Goal: Task Accomplishment & Management: Complete application form

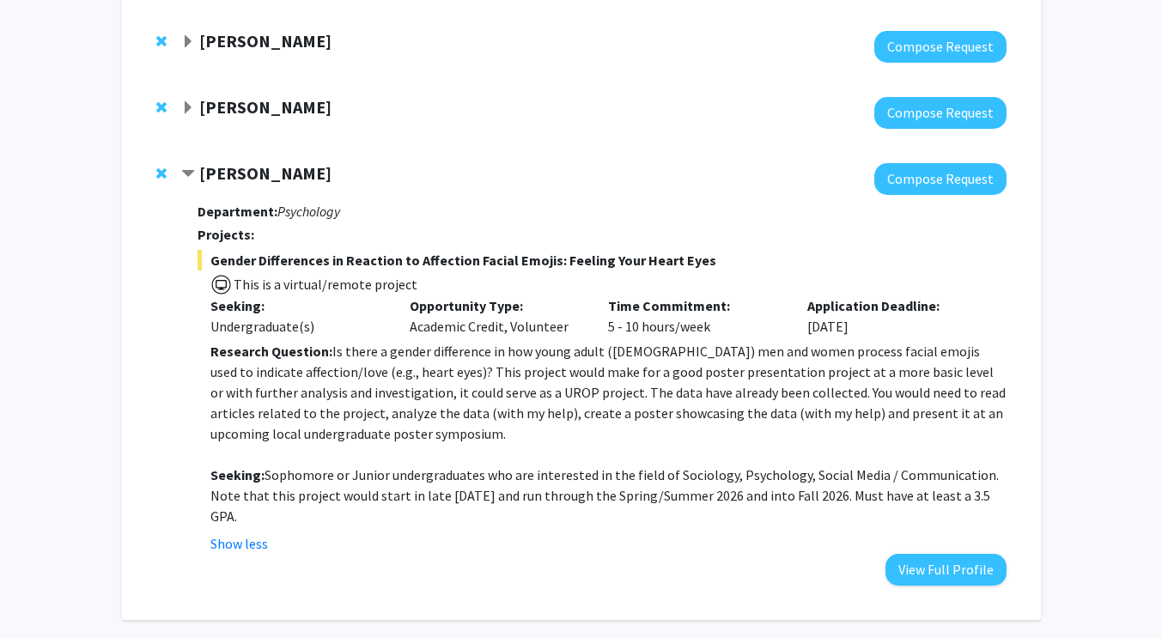
scroll to position [248, 0]
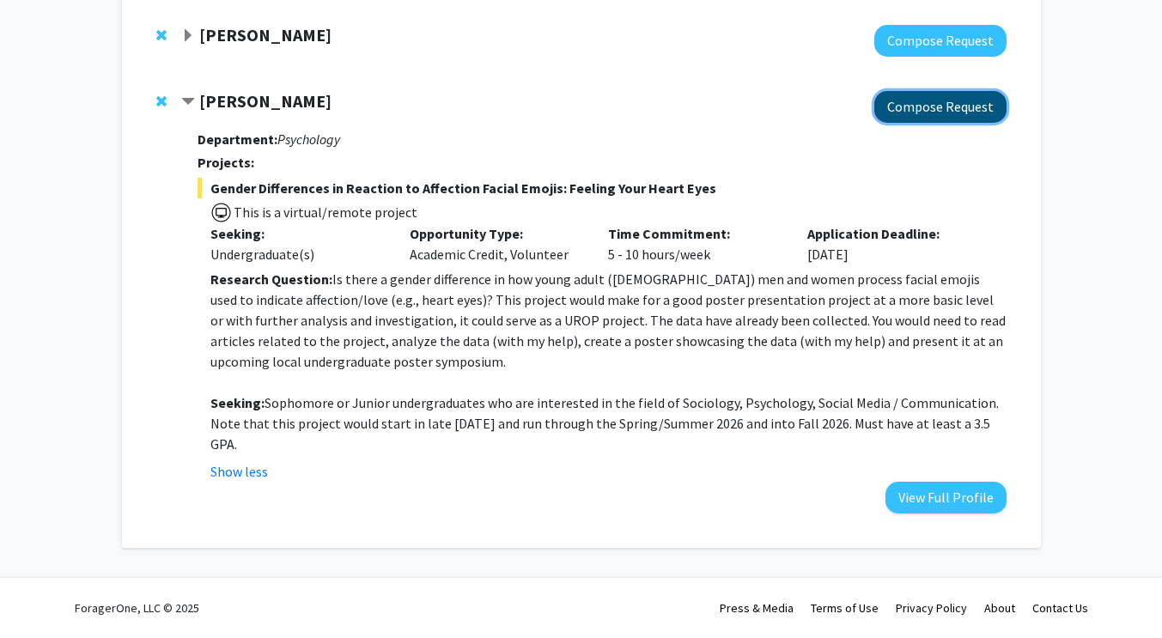
click at [923, 111] on button "Compose Request" at bounding box center [940, 107] width 132 height 32
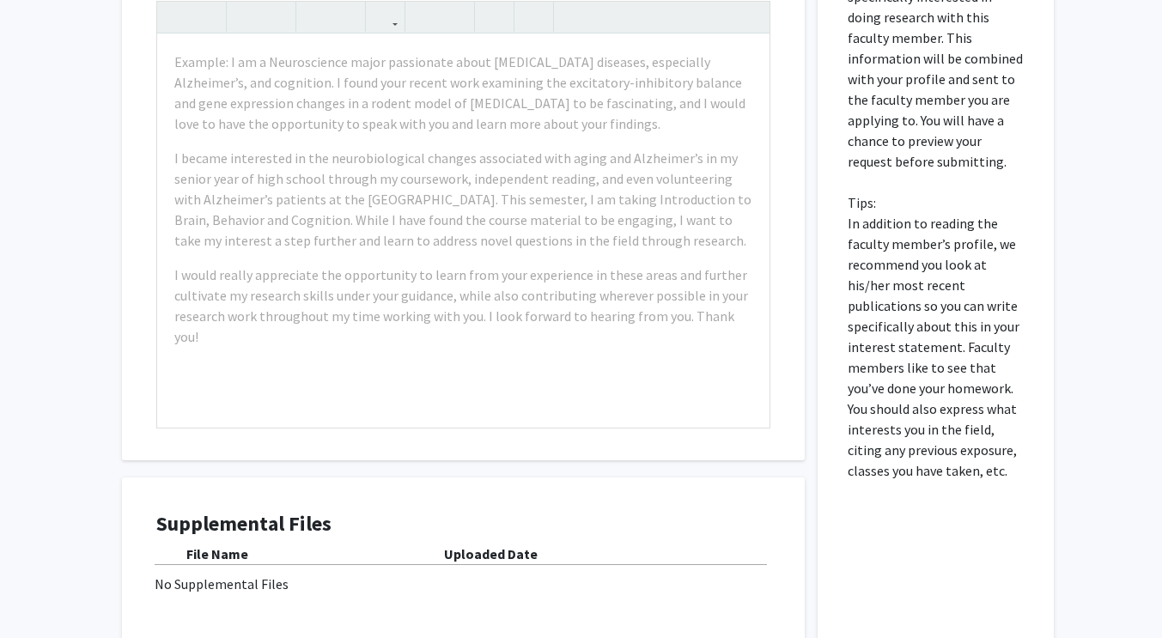
scroll to position [955, 0]
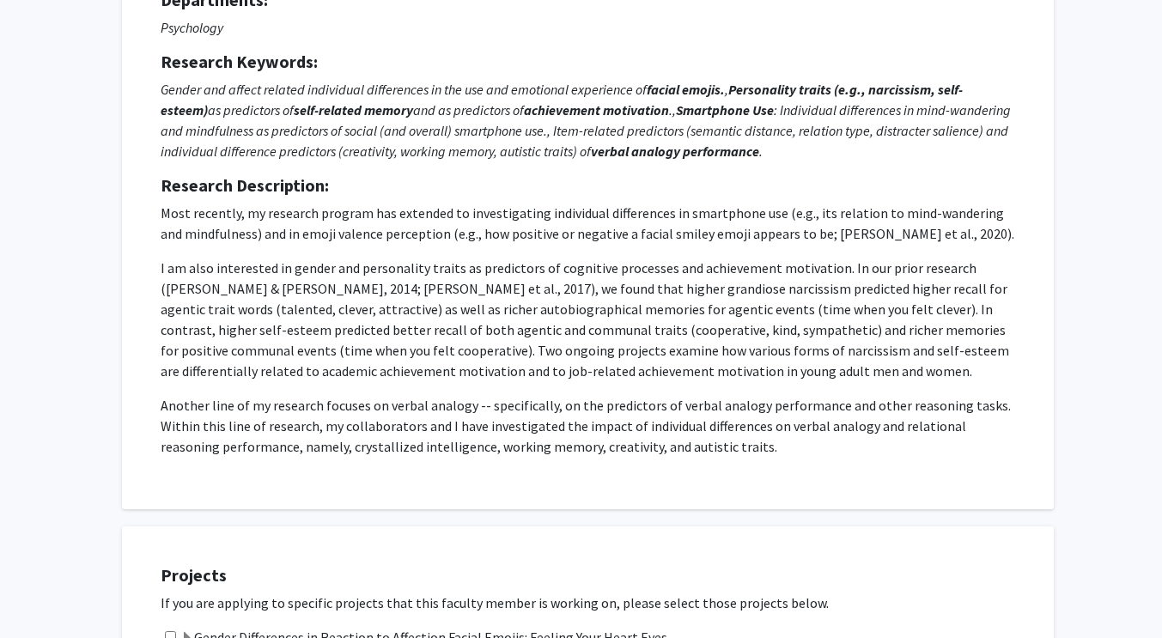
scroll to position [0, 0]
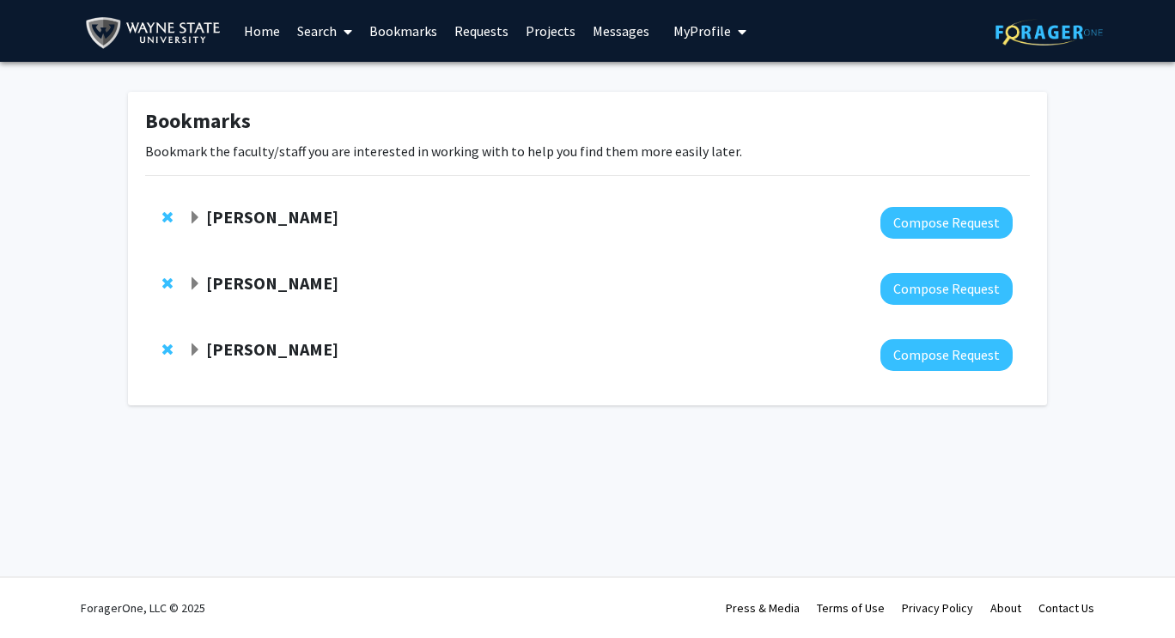
click at [265, 353] on strong "[PERSON_NAME]" at bounding box center [272, 348] width 132 height 21
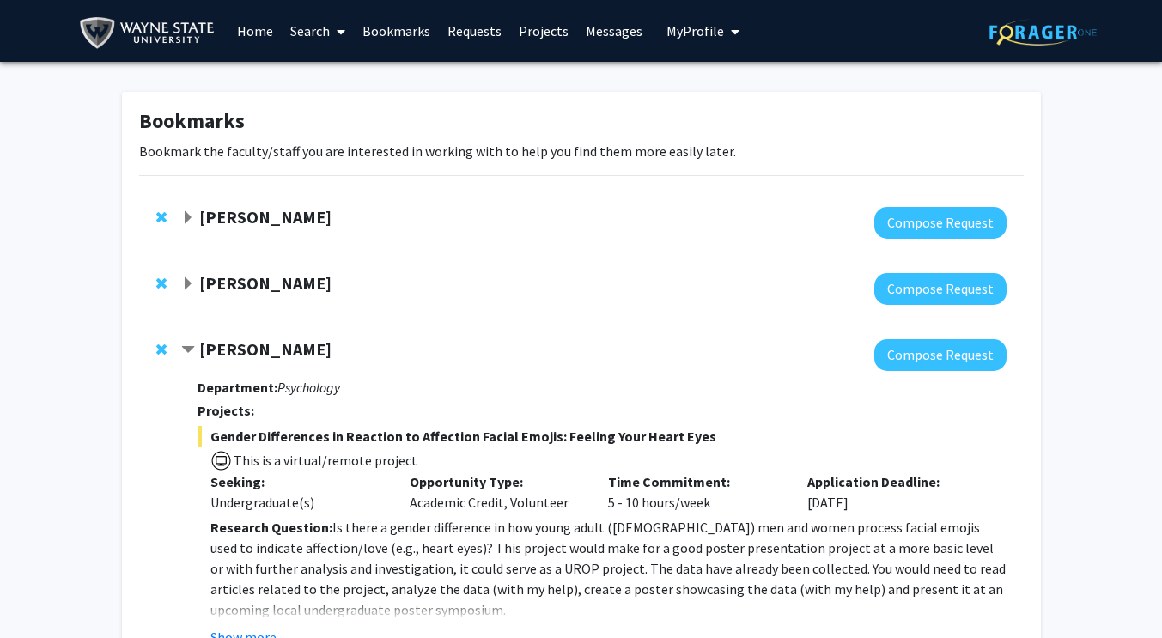
scroll to position [166, 0]
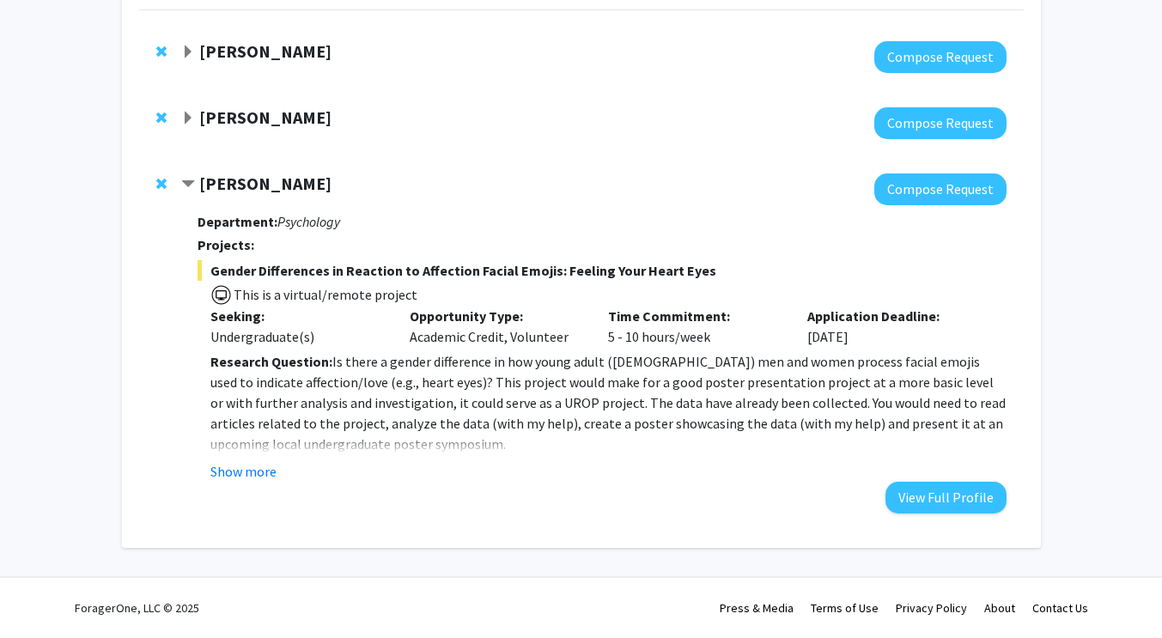
click at [252, 482] on div "Department: Psychology Projects: Gender Differences in Reaction to Affection Fa…" at bounding box center [601, 359] width 808 height 308
click at [258, 476] on button "Show more" at bounding box center [243, 471] width 66 height 21
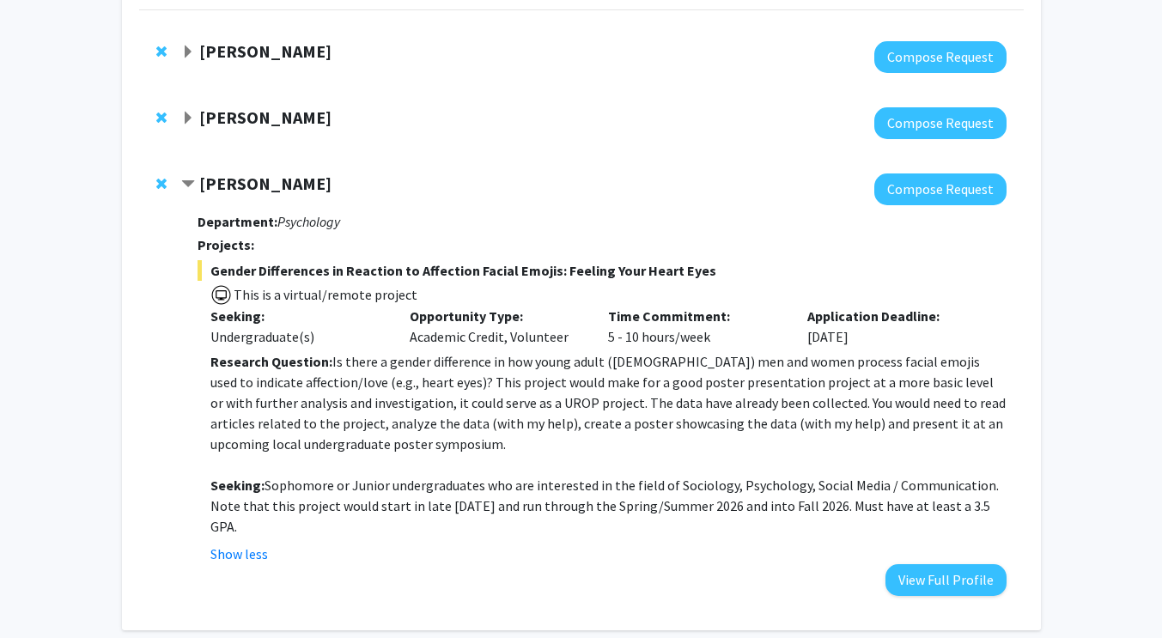
click at [617, 523] on p "Seeking: Sophomore or Junior undergraduates who are interested in the field of …" at bounding box center [607, 506] width 795 height 62
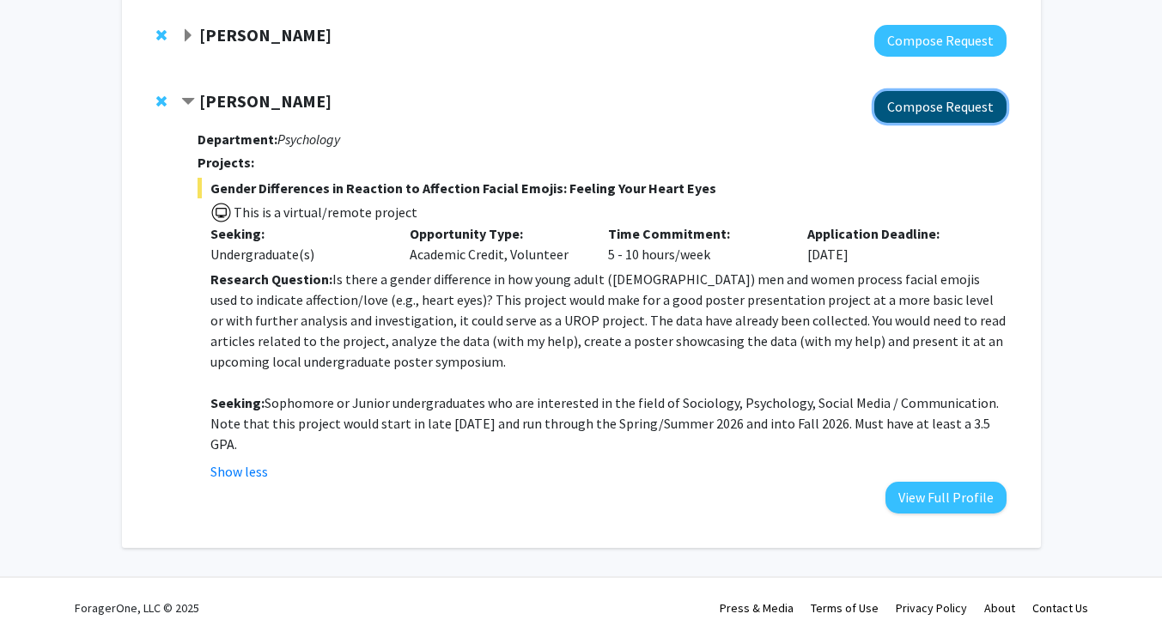
click at [971, 107] on button "Compose Request" at bounding box center [940, 107] width 132 height 32
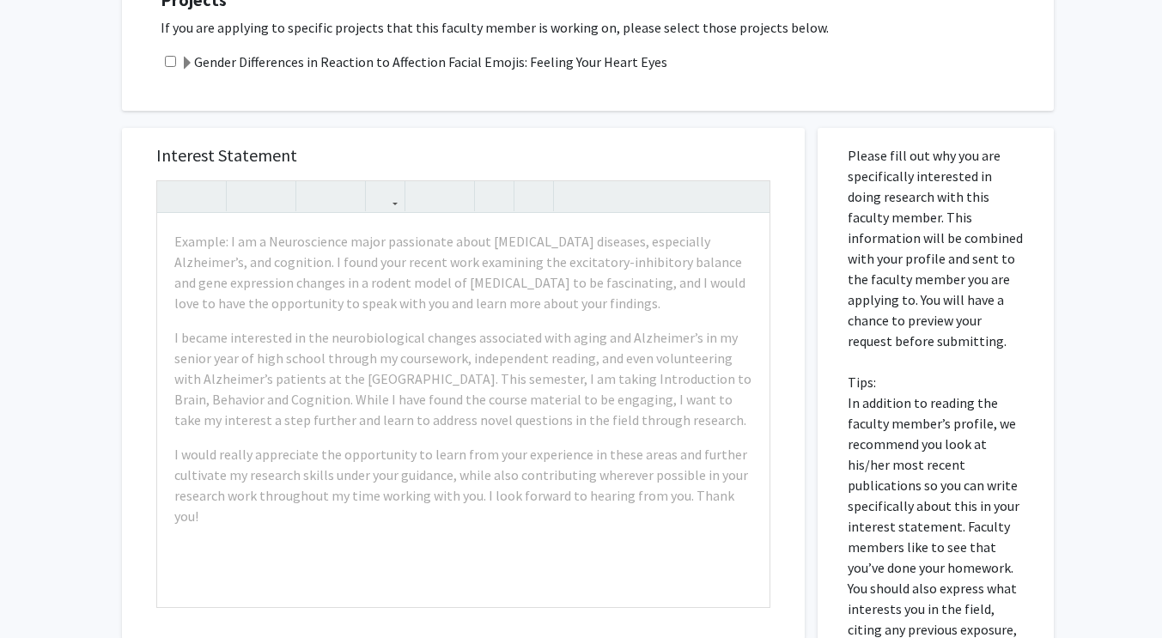
scroll to position [787, 0]
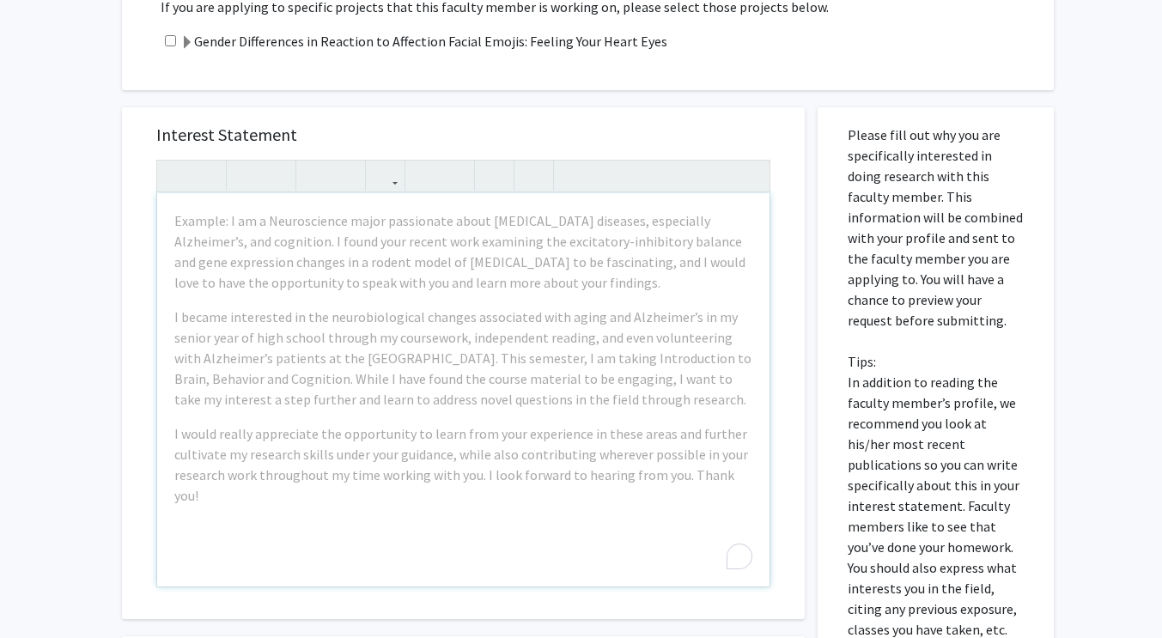
click at [702, 151] on div "Interest Statement Example: I am a Neuroscience major passionate about [MEDICAL…" at bounding box center [463, 363] width 648 height 512
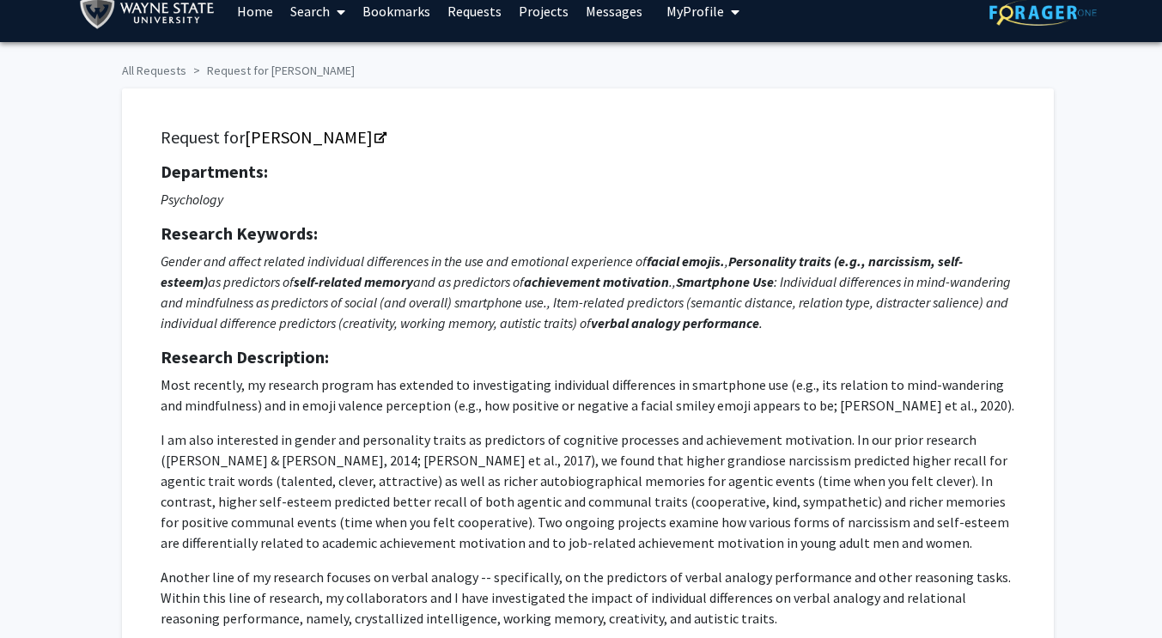
scroll to position [0, 0]
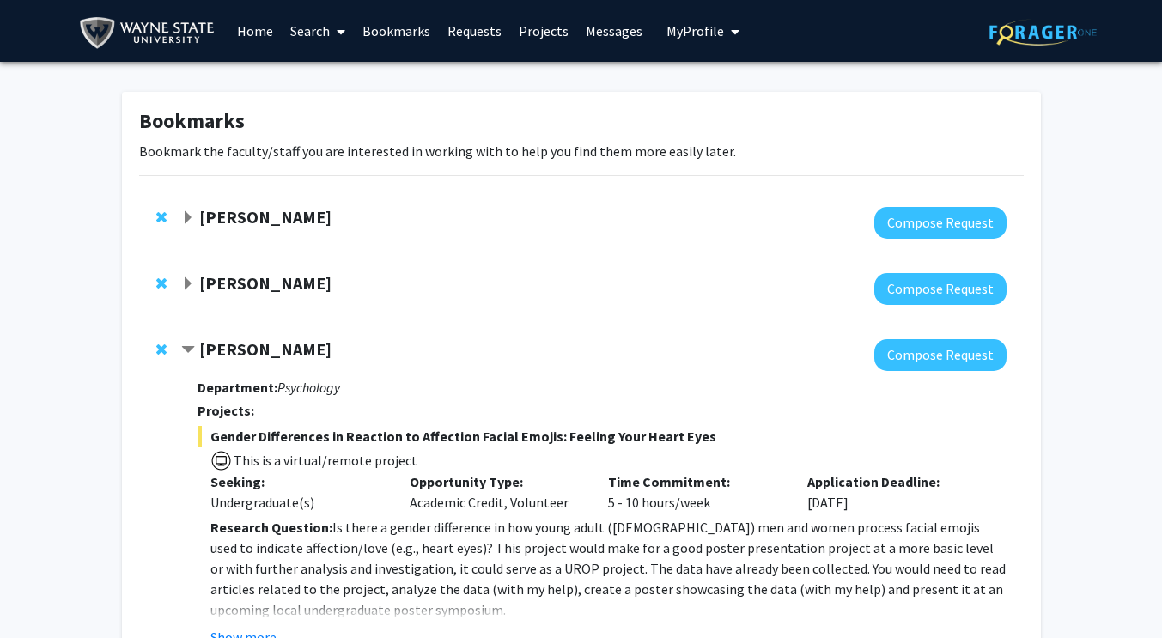
scroll to position [166, 0]
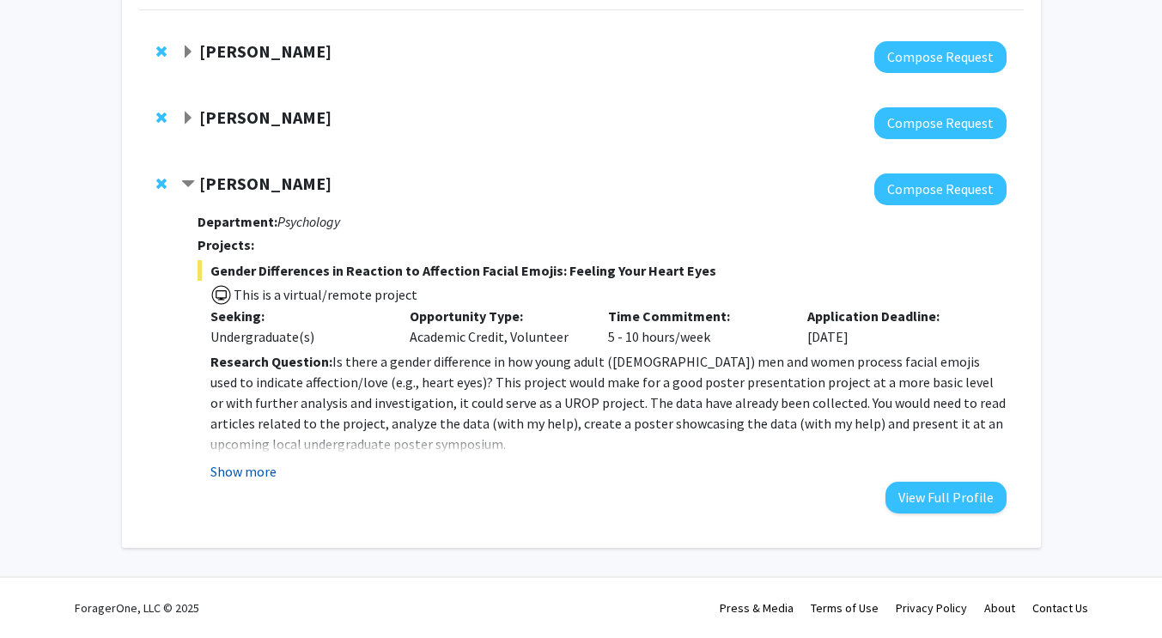
click at [247, 471] on button "Show more" at bounding box center [243, 471] width 66 height 21
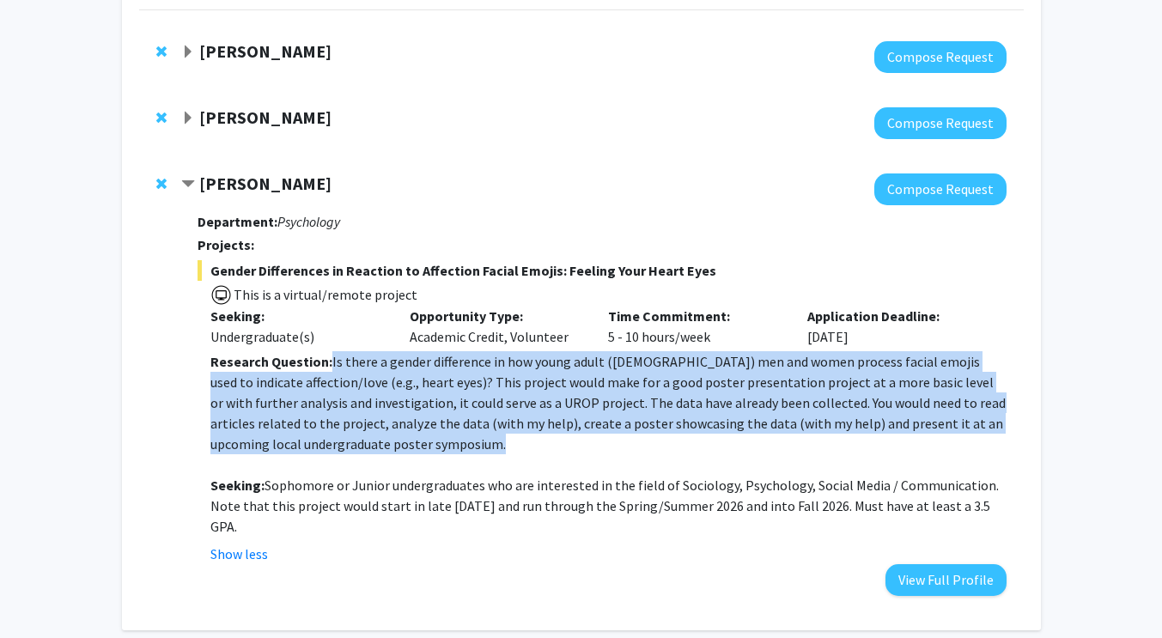
drag, startPoint x: 444, startPoint y: 447, endPoint x: 330, endPoint y: 351, distance: 149.3
click at [330, 351] on p "Research Question: Is there a gender difference in how young adult ([DEMOGRAPHI…" at bounding box center [607, 402] width 795 height 103
copy p "Is there a gender difference in how young adult ([DEMOGRAPHIC_DATA]) men and wo…"
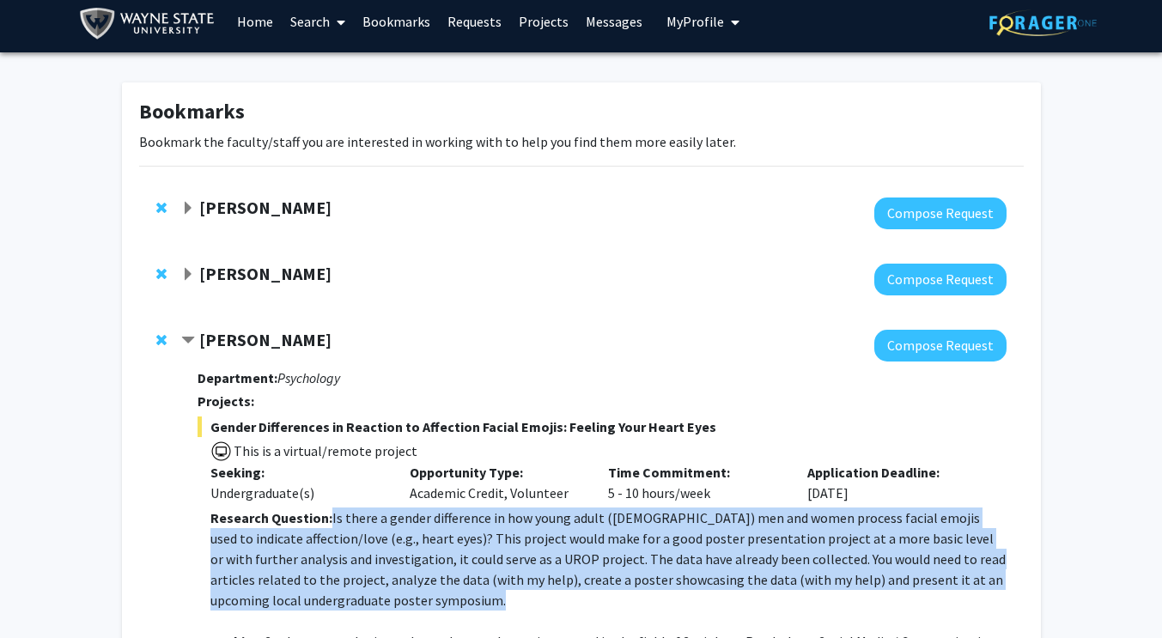
scroll to position [2, 0]
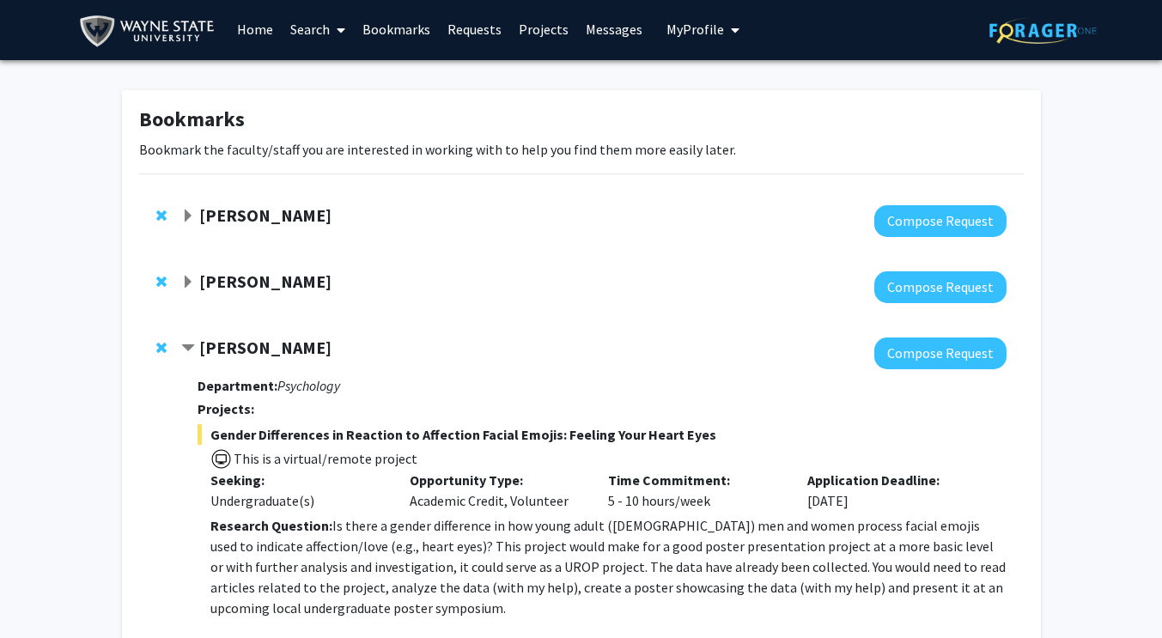
click at [231, 211] on strong "[PERSON_NAME]" at bounding box center [265, 214] width 132 height 21
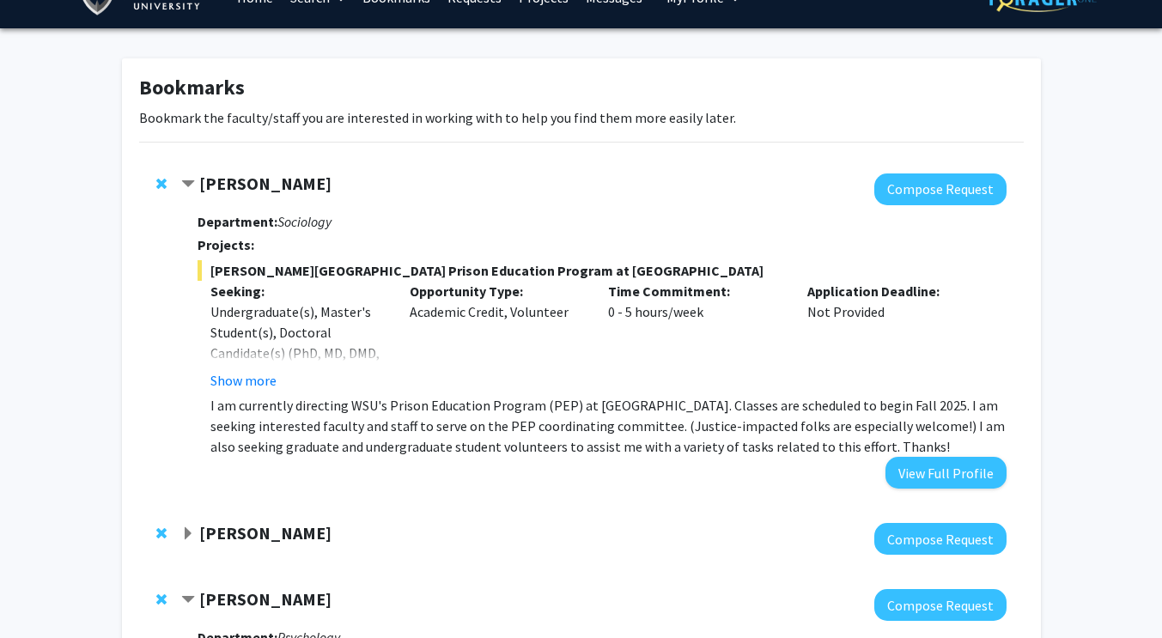
scroll to position [39, 0]
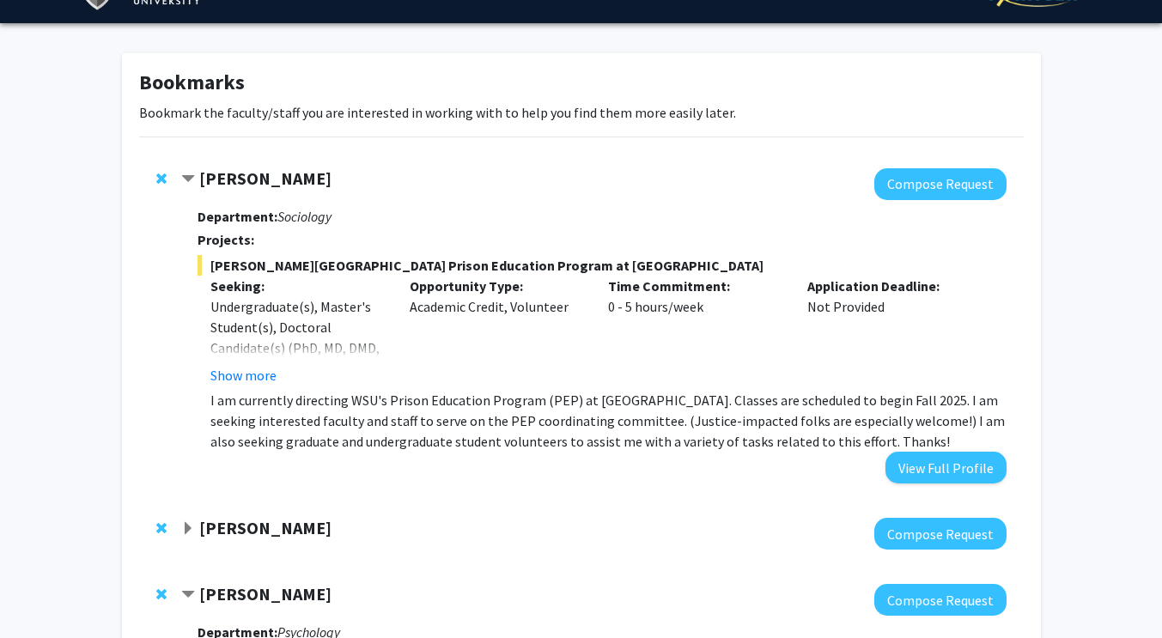
click at [288, 186] on strong "[PERSON_NAME]" at bounding box center [265, 177] width 132 height 21
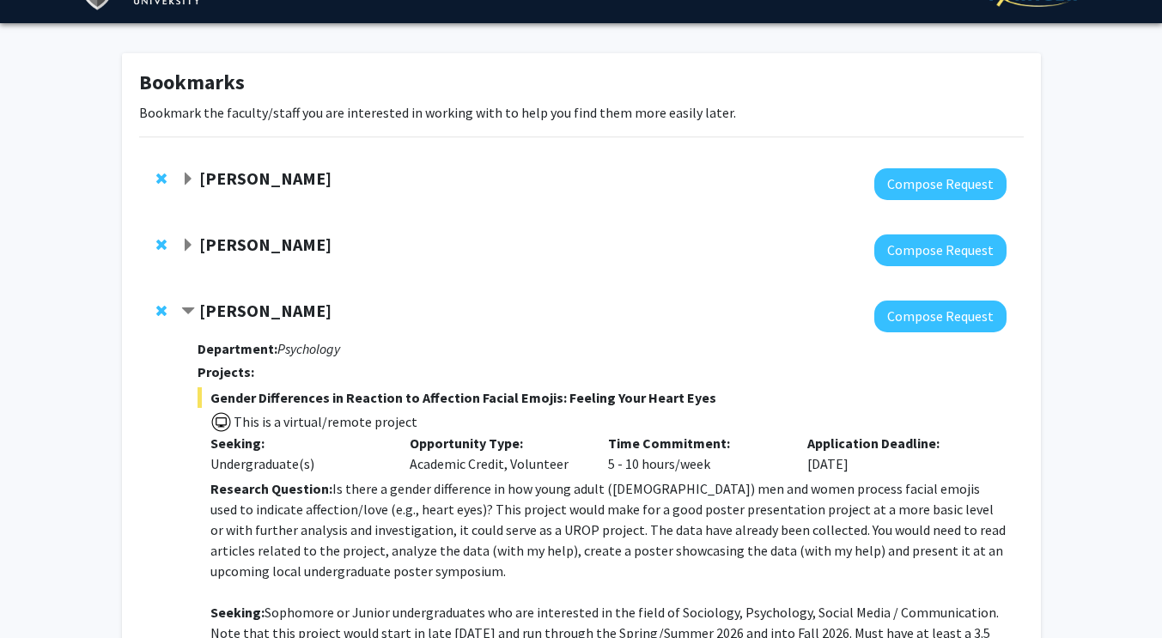
click at [283, 240] on strong "[PERSON_NAME]" at bounding box center [265, 244] width 132 height 21
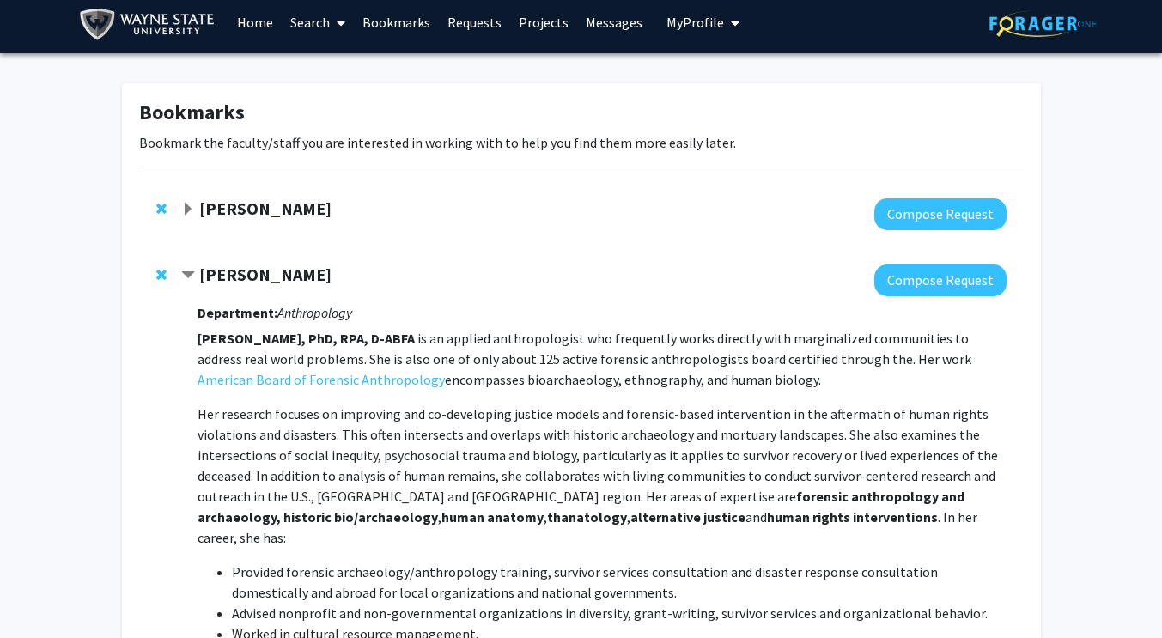
scroll to position [6, 0]
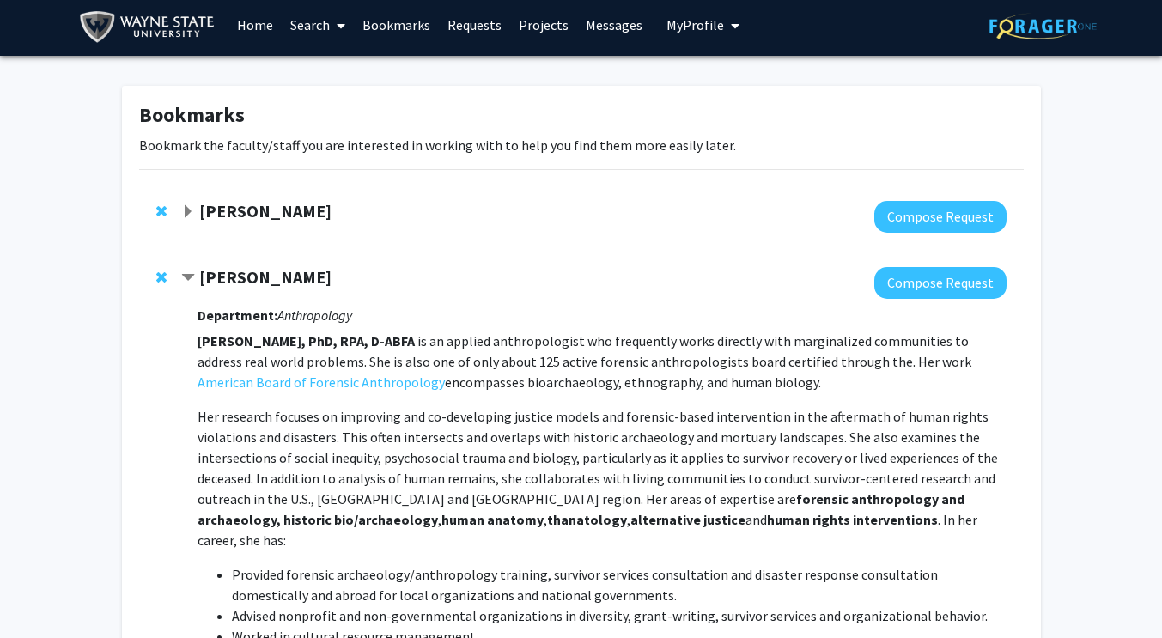
click at [163, 278] on span "Remove Jaymelee Kim from bookmarks" at bounding box center [161, 277] width 10 height 14
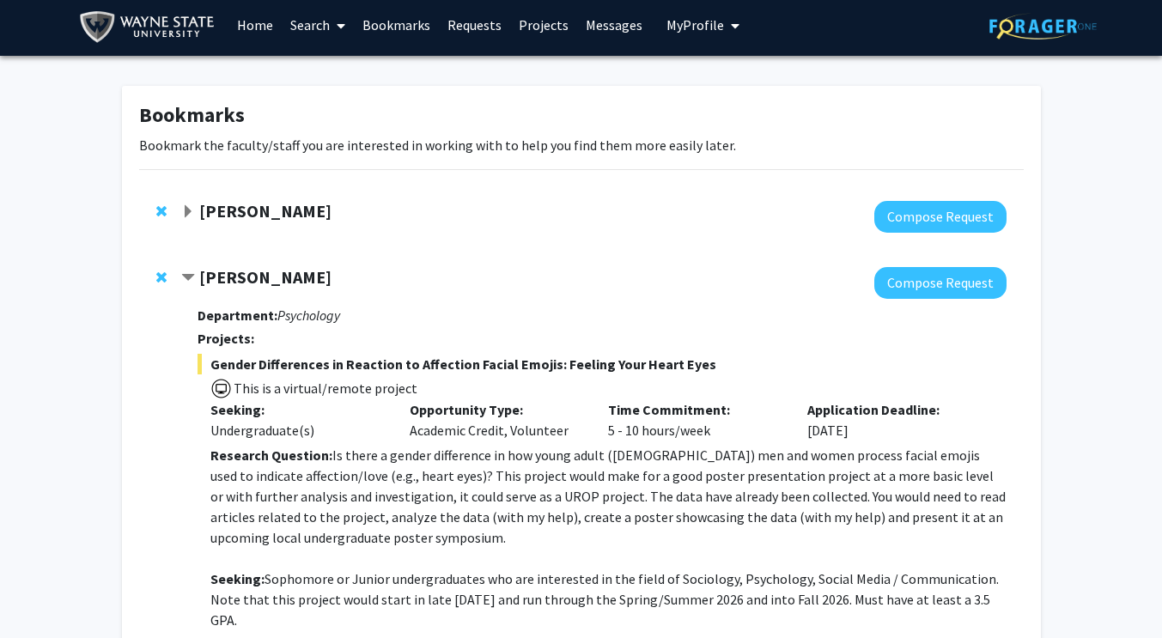
click at [162, 275] on span "Remove Lara Jones from bookmarks" at bounding box center [161, 277] width 10 height 14
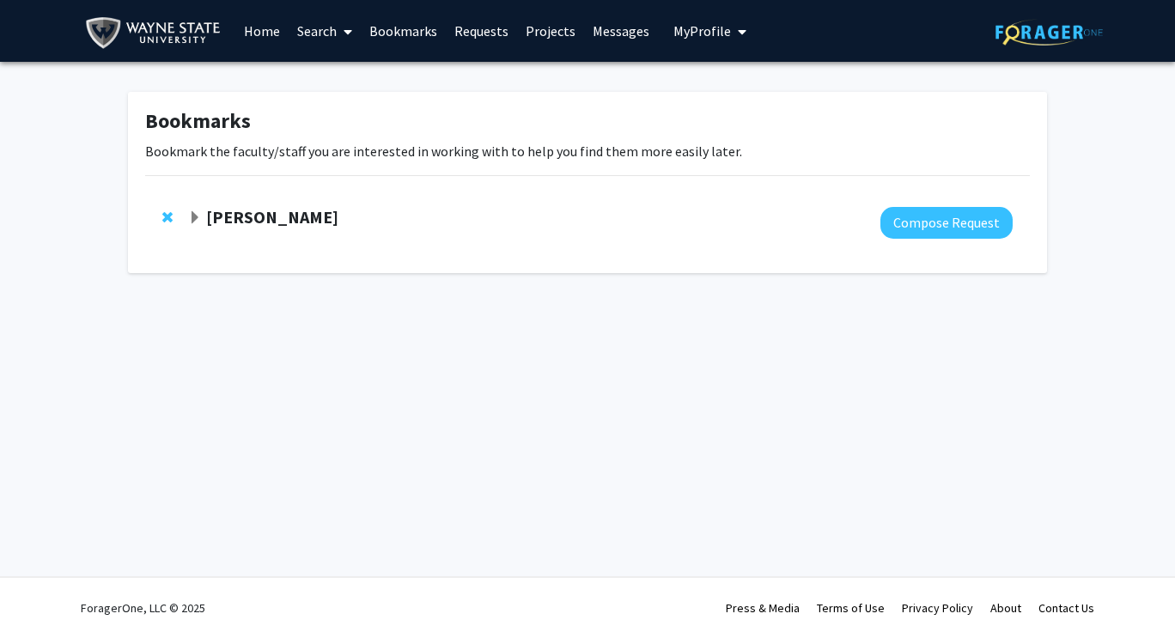
click at [326, 34] on link "Search" at bounding box center [325, 31] width 72 height 60
click at [351, 74] on span "Faculty/Staff" at bounding box center [352, 79] width 126 height 34
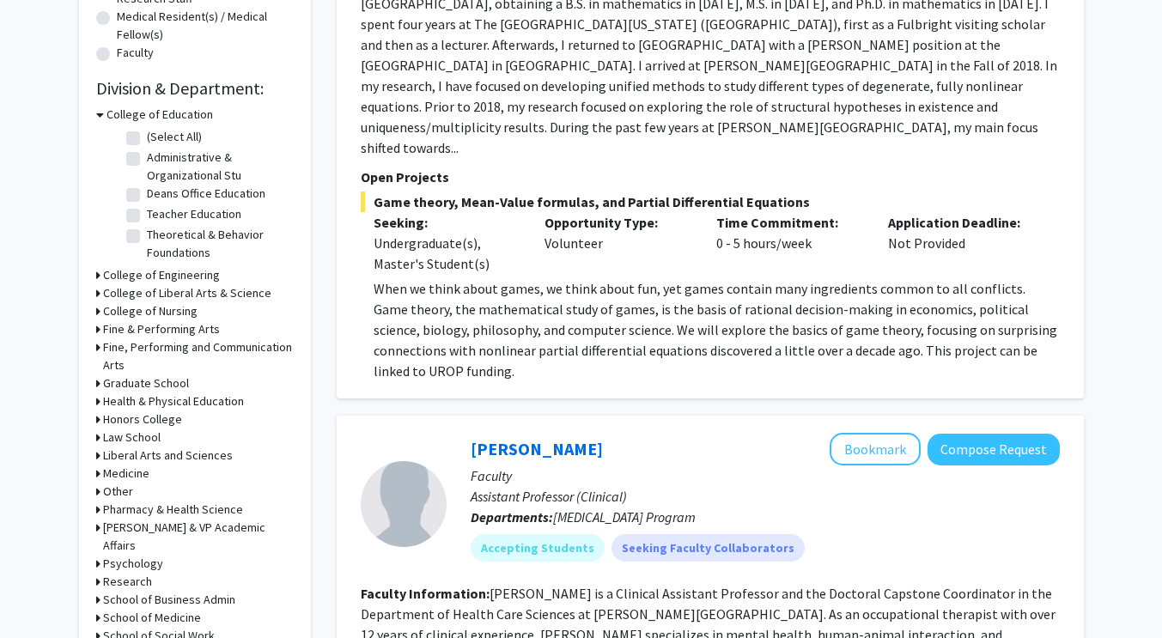
scroll to position [717, 0]
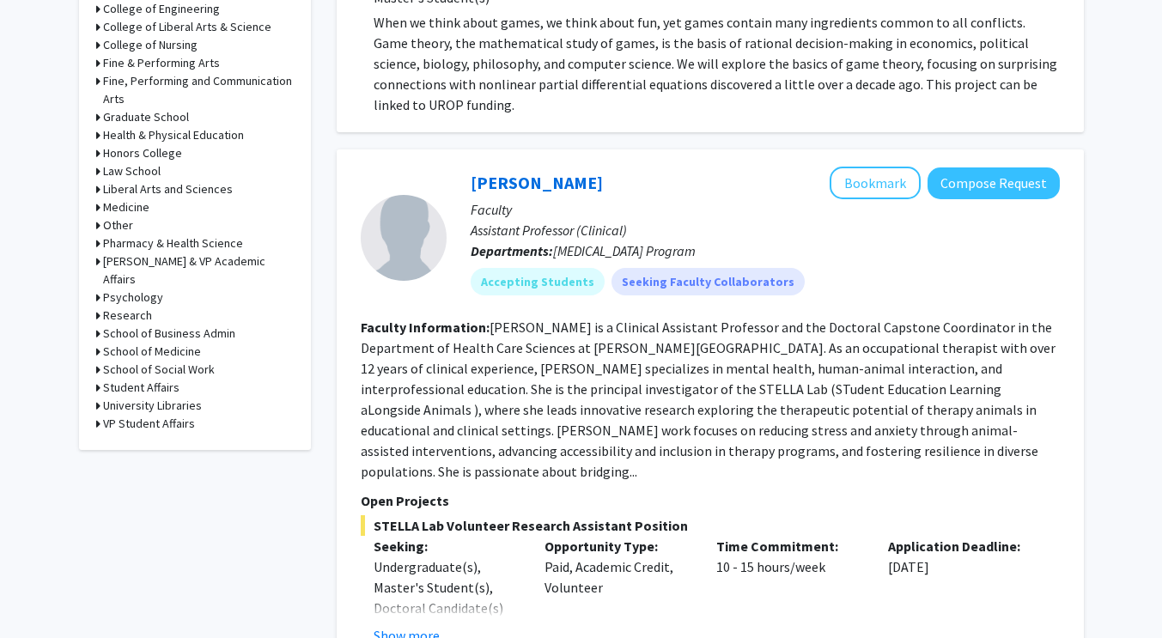
click at [122, 289] on h3 "Psychology" at bounding box center [133, 298] width 60 height 18
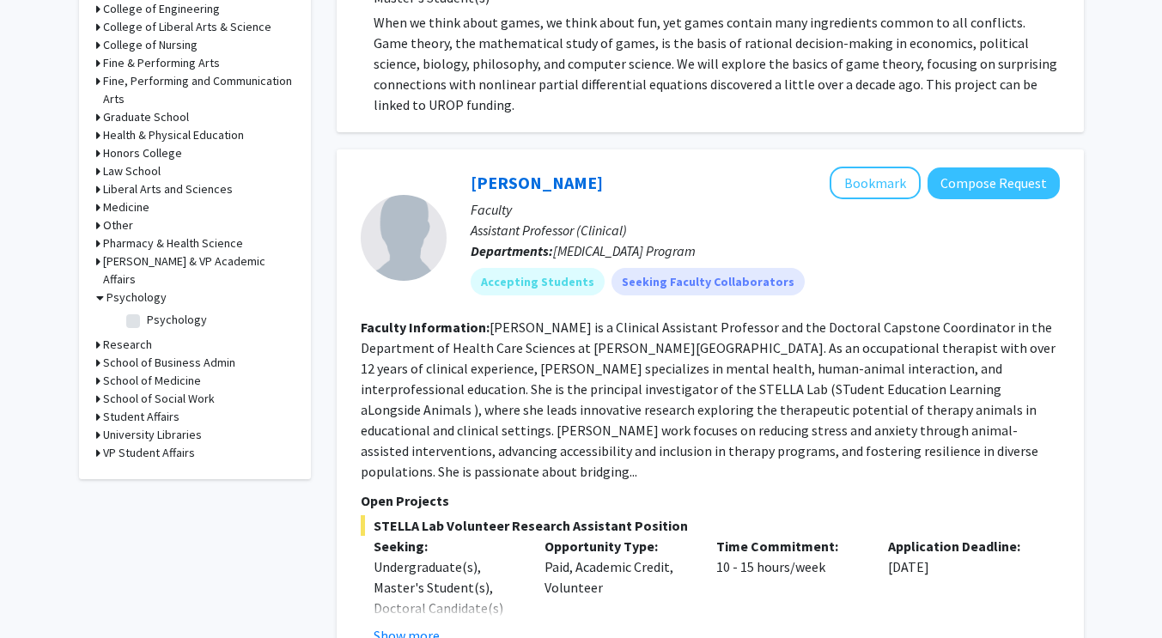
click at [147, 311] on label "Psychology" at bounding box center [177, 320] width 60 height 18
click at [147, 311] on input "Psychology" at bounding box center [152, 316] width 11 height 11
checkbox input "true"
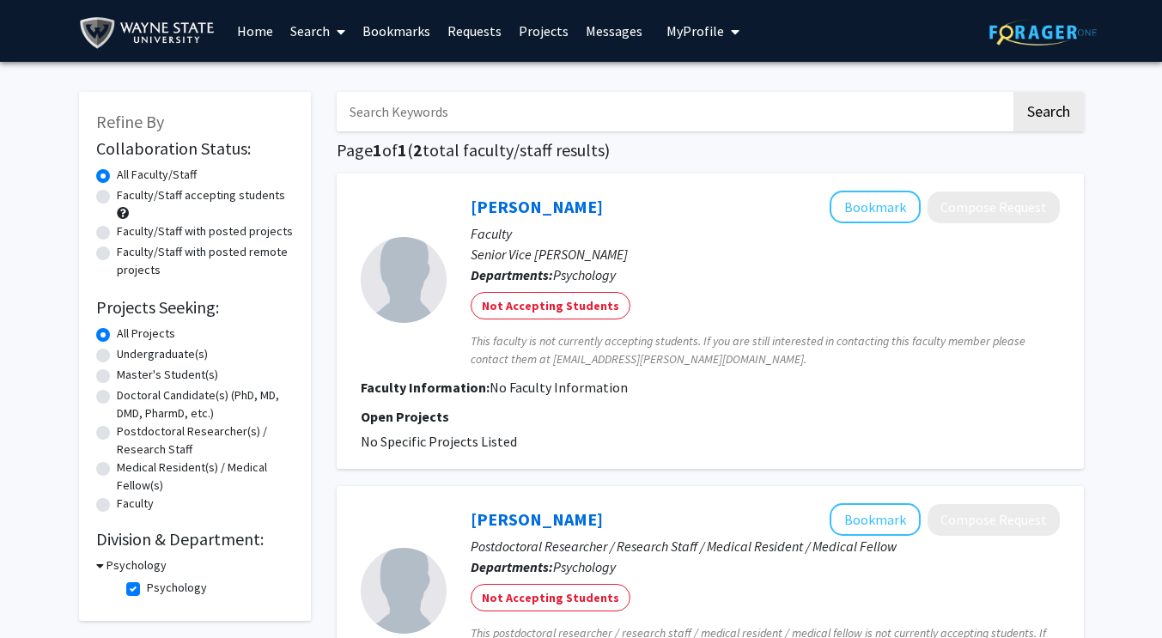
click at [147, 586] on label "Psychology" at bounding box center [177, 588] width 60 height 18
click at [147, 586] on input "Psychology" at bounding box center [152, 584] width 11 height 11
checkbox input "false"
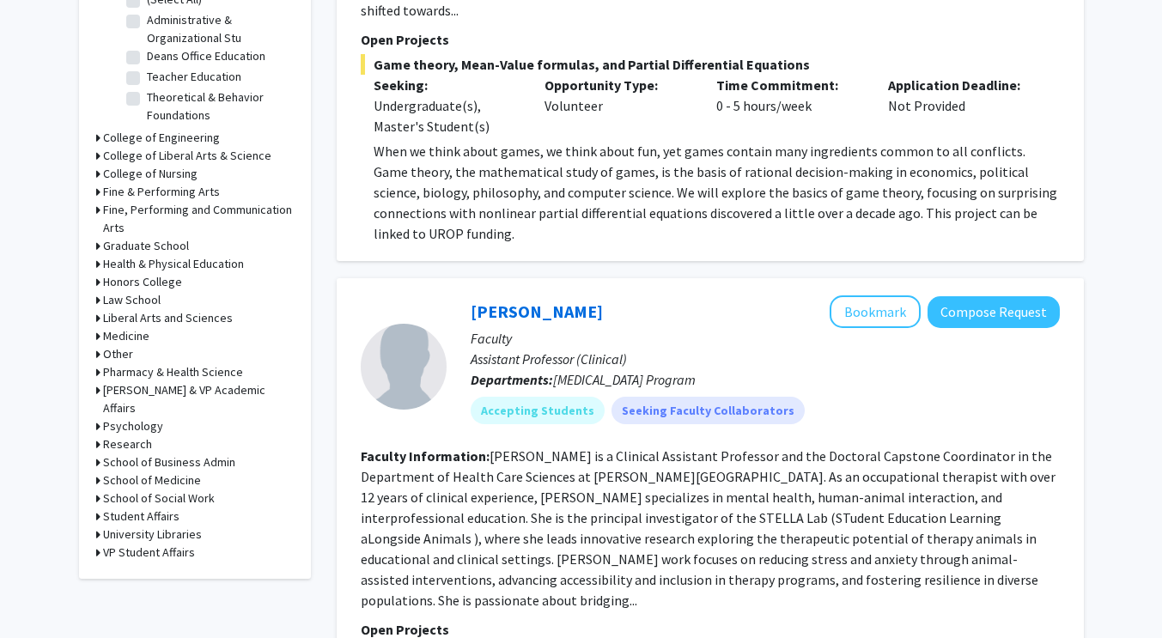
scroll to position [591, 0]
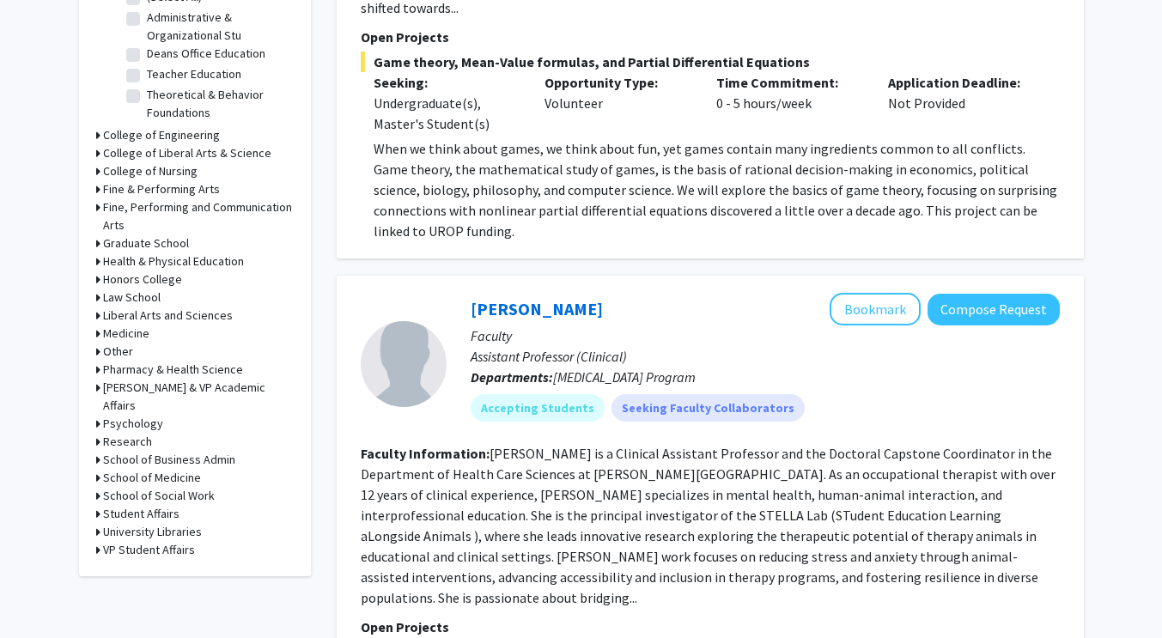
click at [143, 415] on h3 "Psychology" at bounding box center [133, 424] width 60 height 18
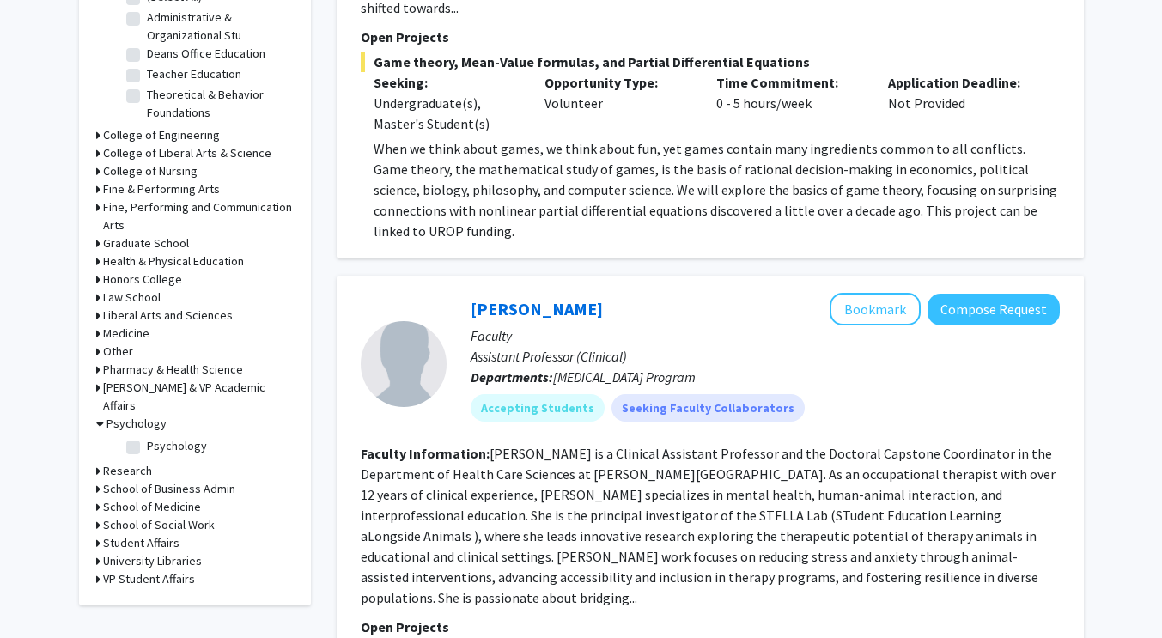
click at [147, 437] on label "Psychology" at bounding box center [177, 446] width 60 height 18
click at [147, 437] on input "Psychology" at bounding box center [152, 442] width 11 height 11
checkbox input "true"
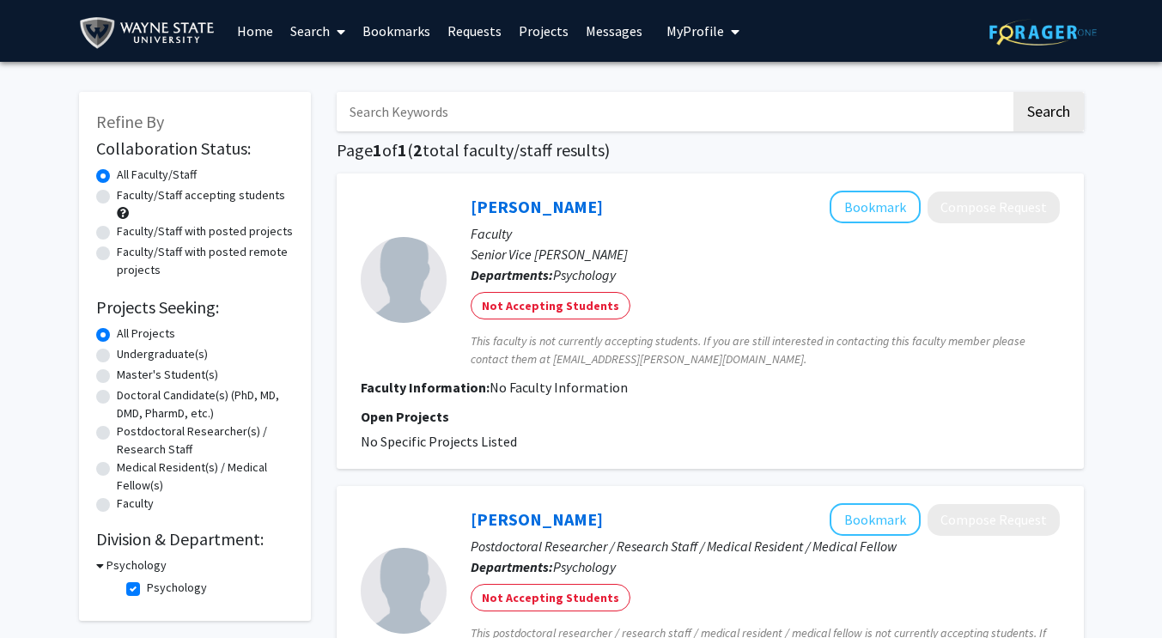
click at [117, 353] on label "Undergraduate(s)" at bounding box center [162, 354] width 91 height 18
click at [117, 353] on input "Undergraduate(s)" at bounding box center [122, 350] width 11 height 11
radio input "true"
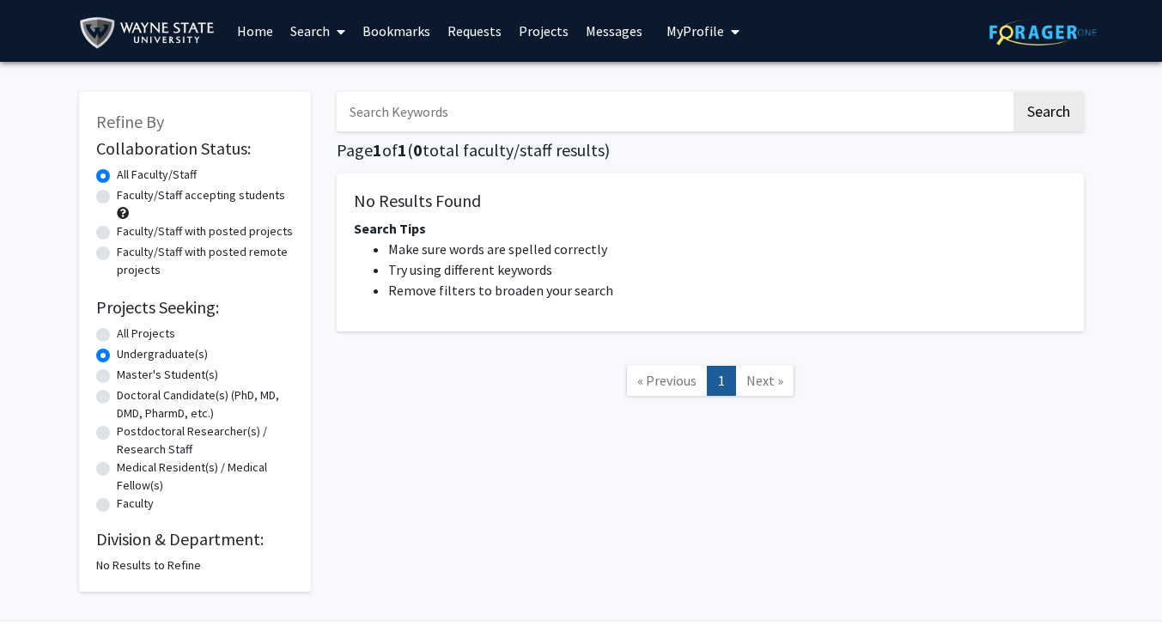
click at [185, 198] on label "Faculty/Staff accepting students" at bounding box center [201, 195] width 168 height 18
click at [128, 197] on input "Faculty/Staff accepting students" at bounding box center [122, 191] width 11 height 11
radio input "true"
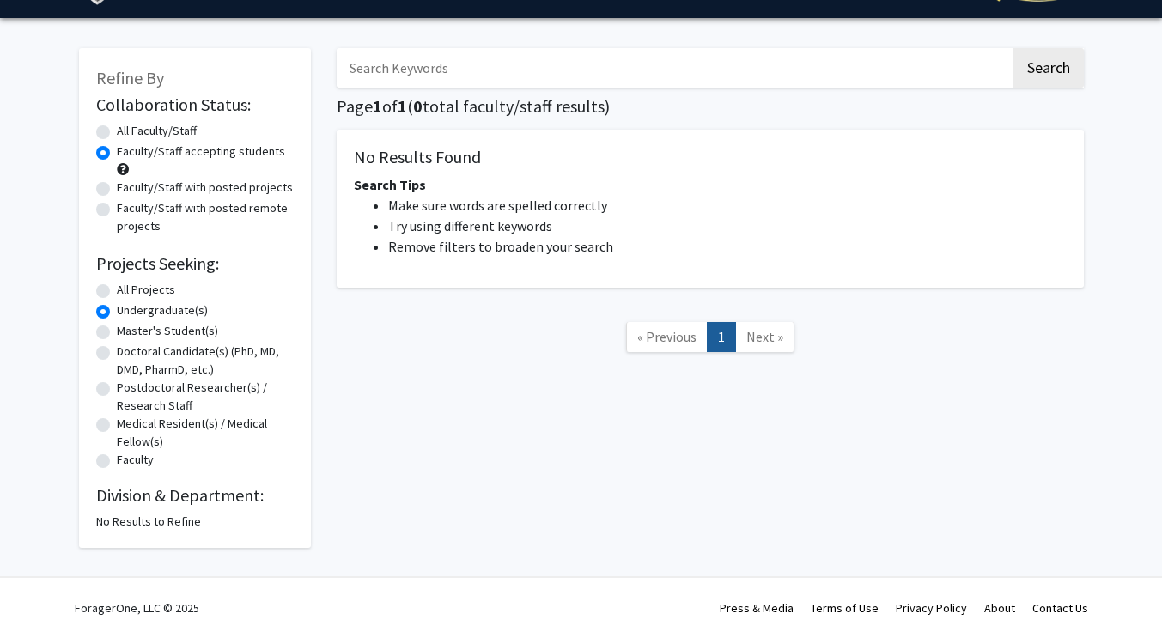
click at [148, 519] on div "No Results to Refine" at bounding box center [194, 522] width 197 height 18
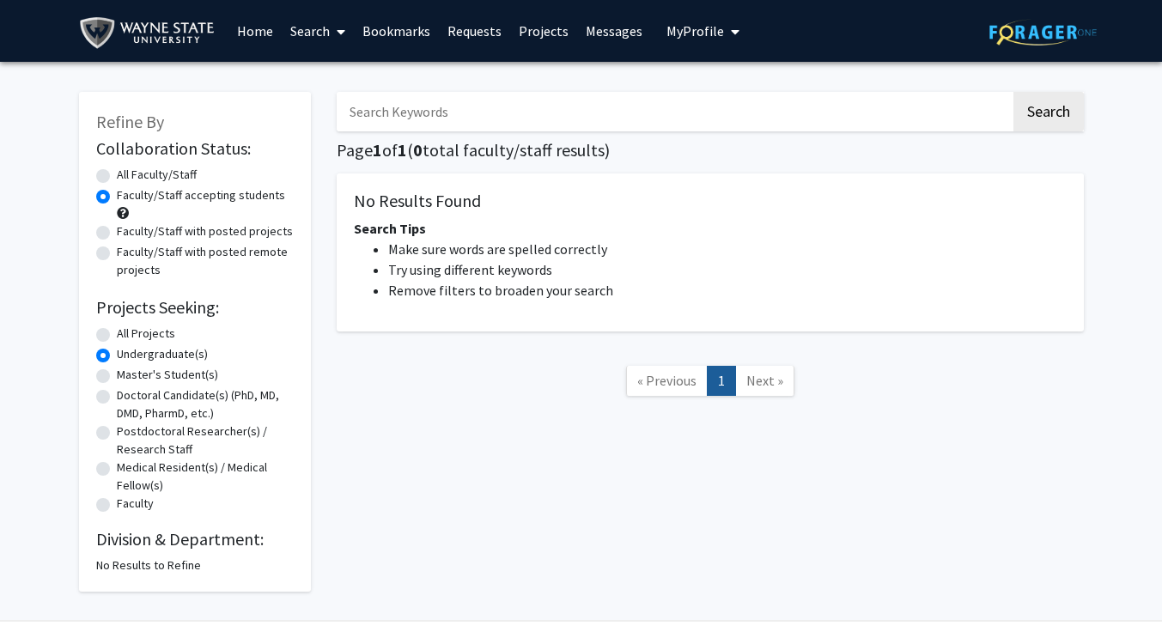
radio input "true"
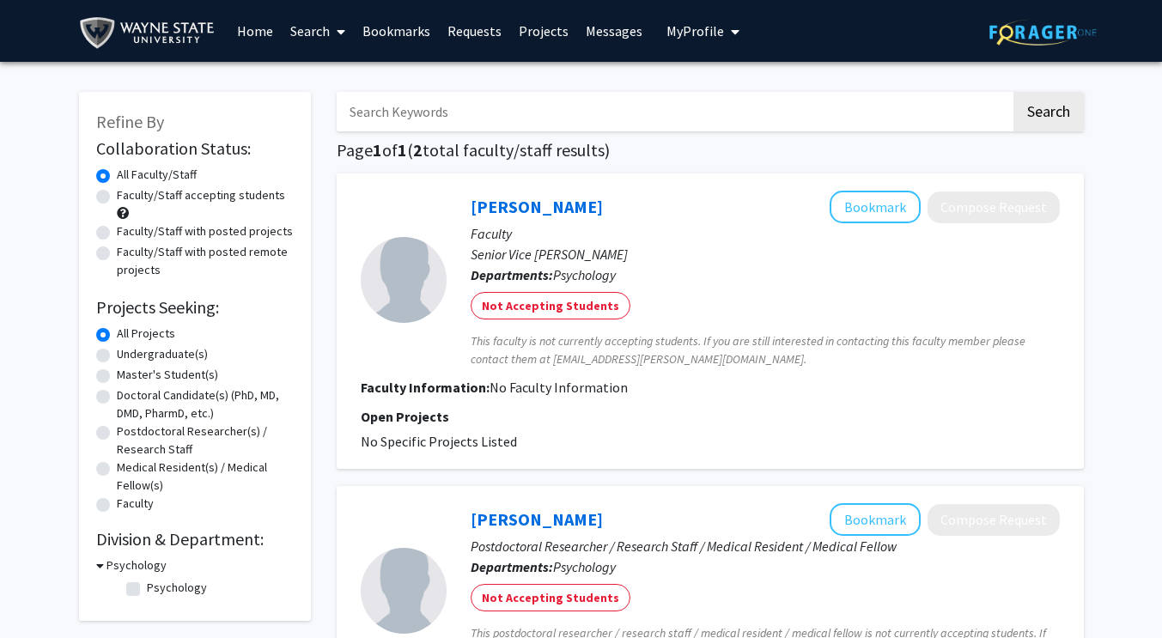
checkbox input "false"
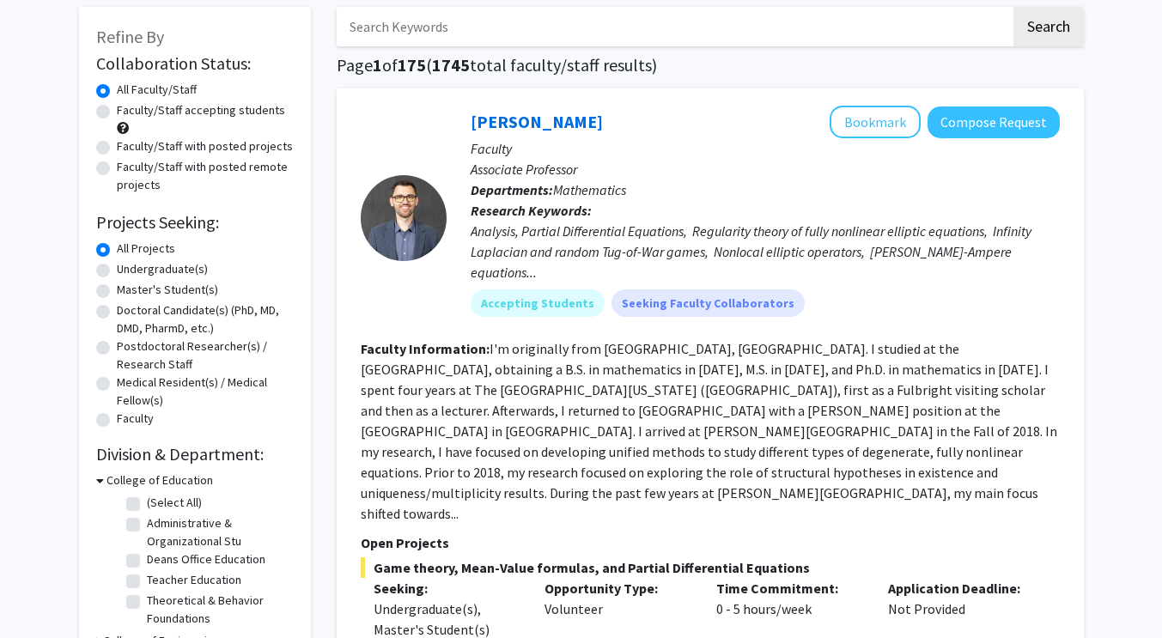
scroll to position [73, 0]
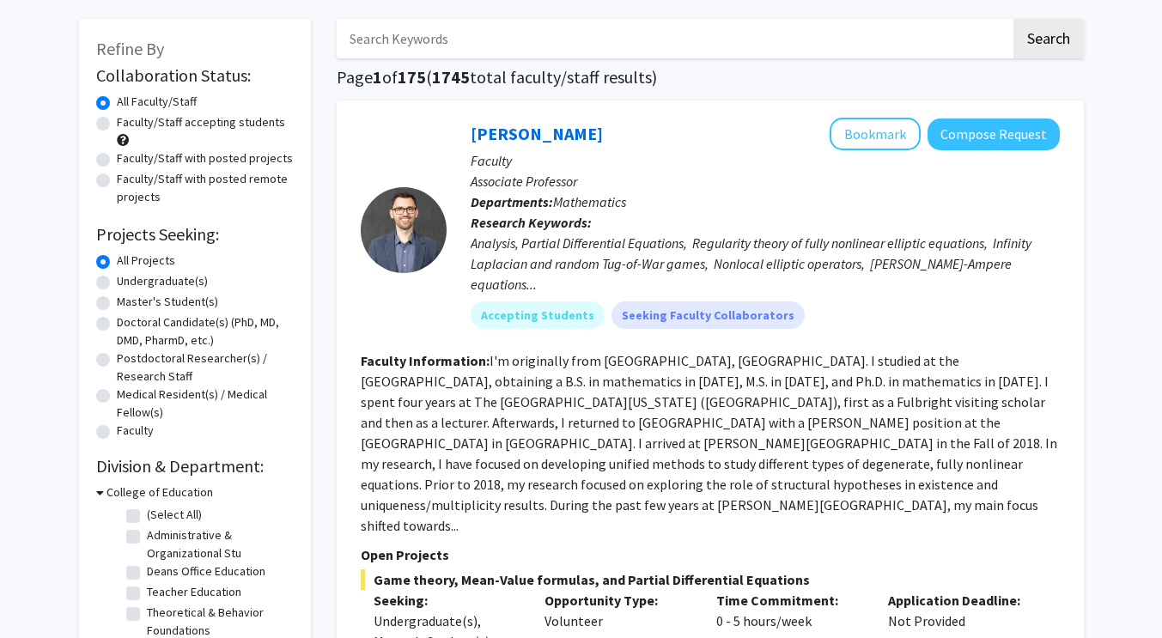
click at [176, 279] on label "Undergraduate(s)" at bounding box center [162, 281] width 91 height 18
click at [128, 279] on input "Undergraduate(s)" at bounding box center [122, 277] width 11 height 11
radio input "true"
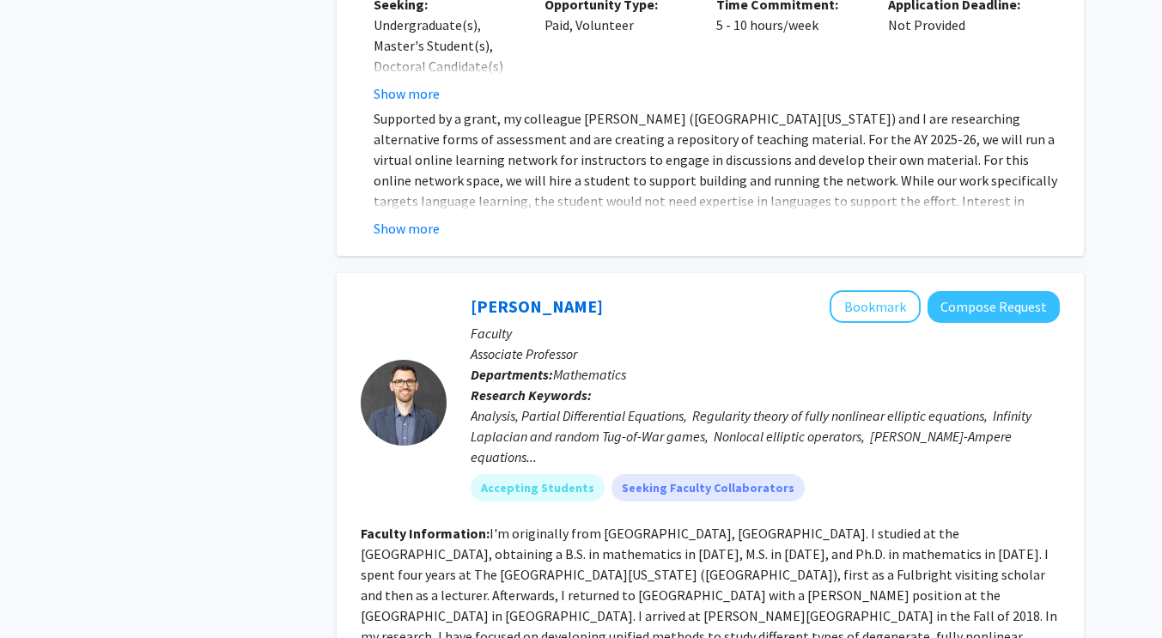
scroll to position [7545, 0]
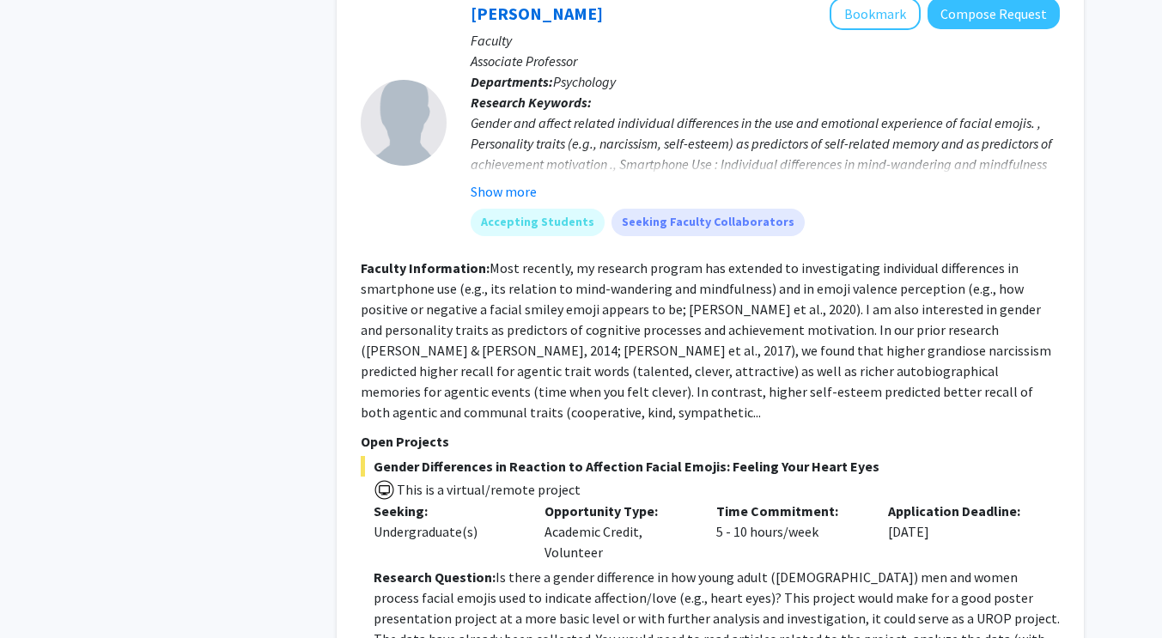
scroll to position [1587, 0]
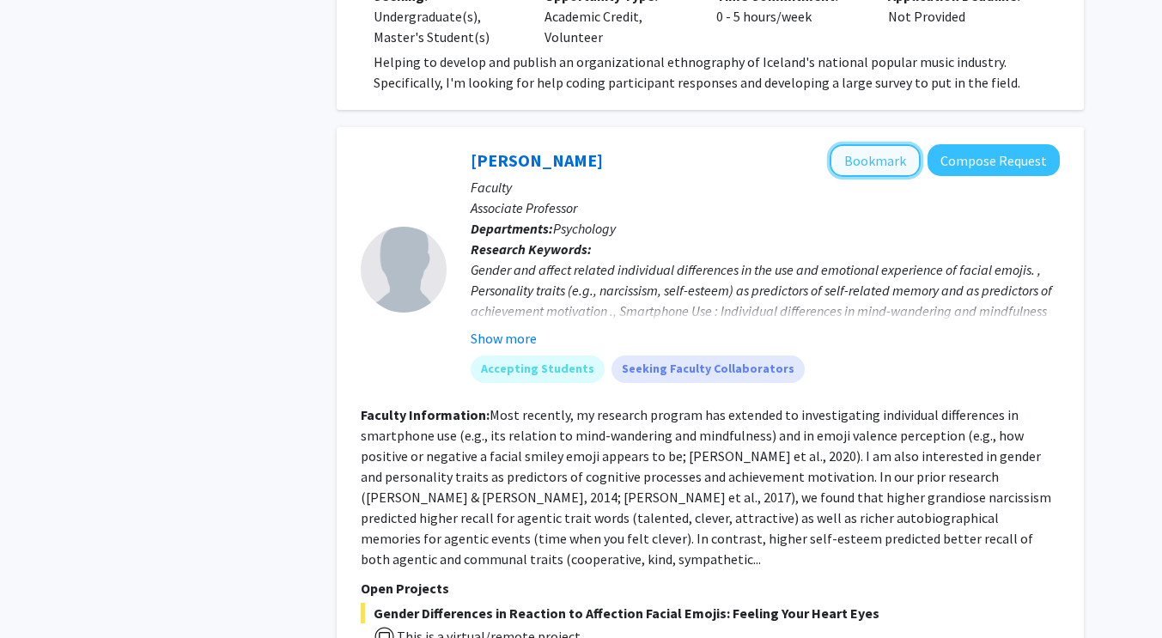
click at [869, 145] on button "Bookmark" at bounding box center [874, 160] width 91 height 33
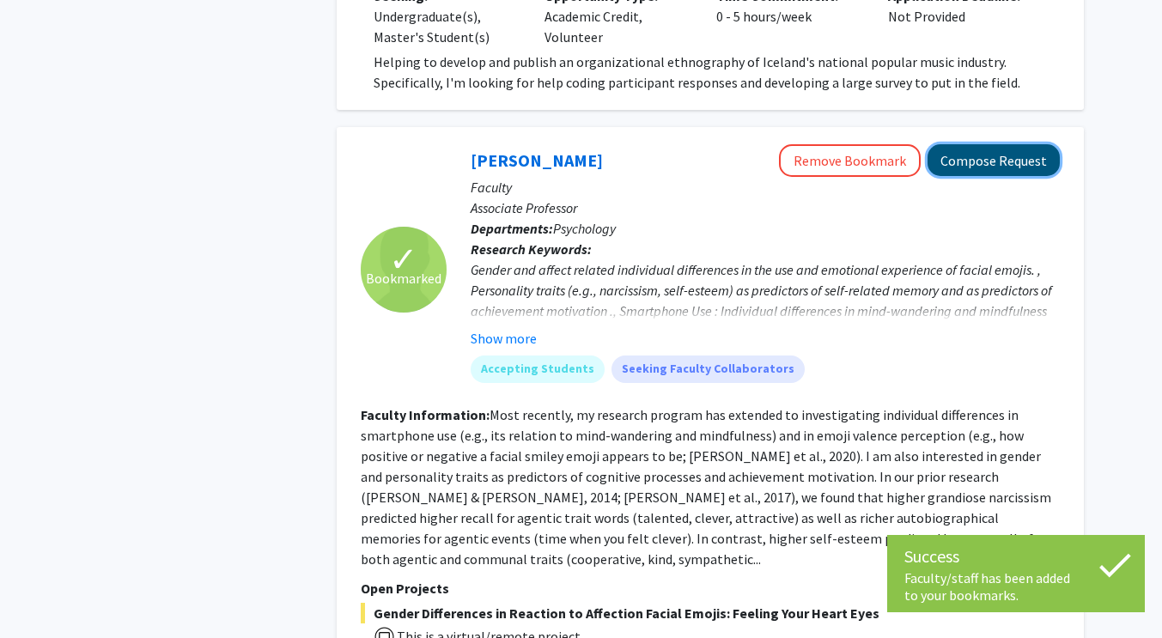
click at [1010, 144] on button "Compose Request" at bounding box center [993, 160] width 132 height 32
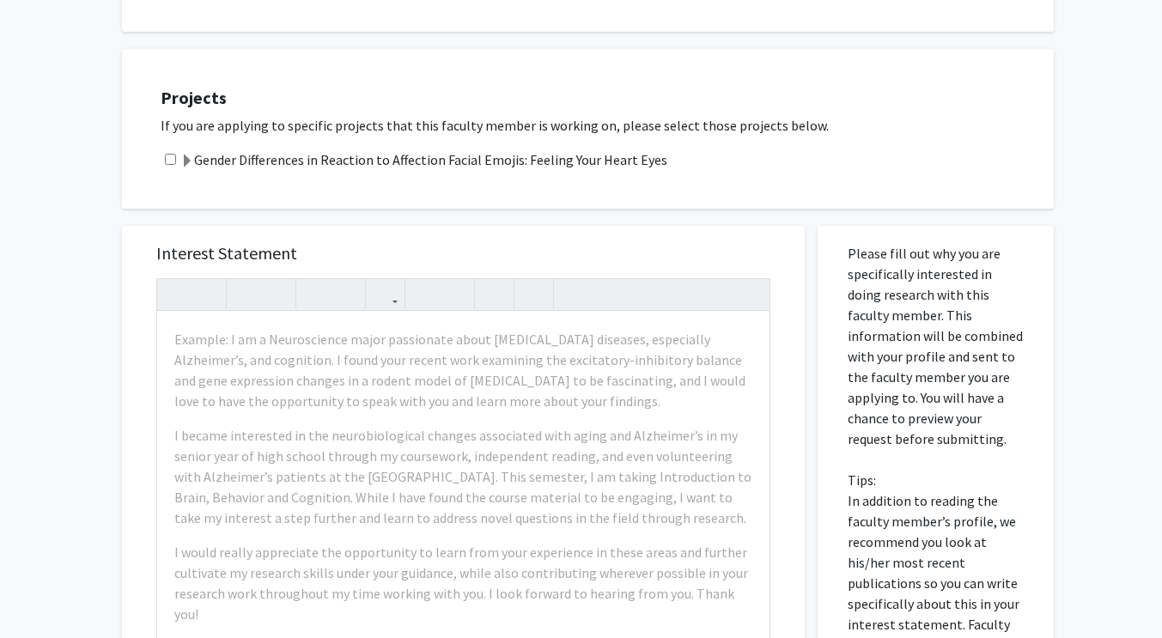
scroll to position [670, 0]
click at [559, 203] on div "Projects If you are applying to specific projects that this faculty member is w…" at bounding box center [588, 128] width 932 height 160
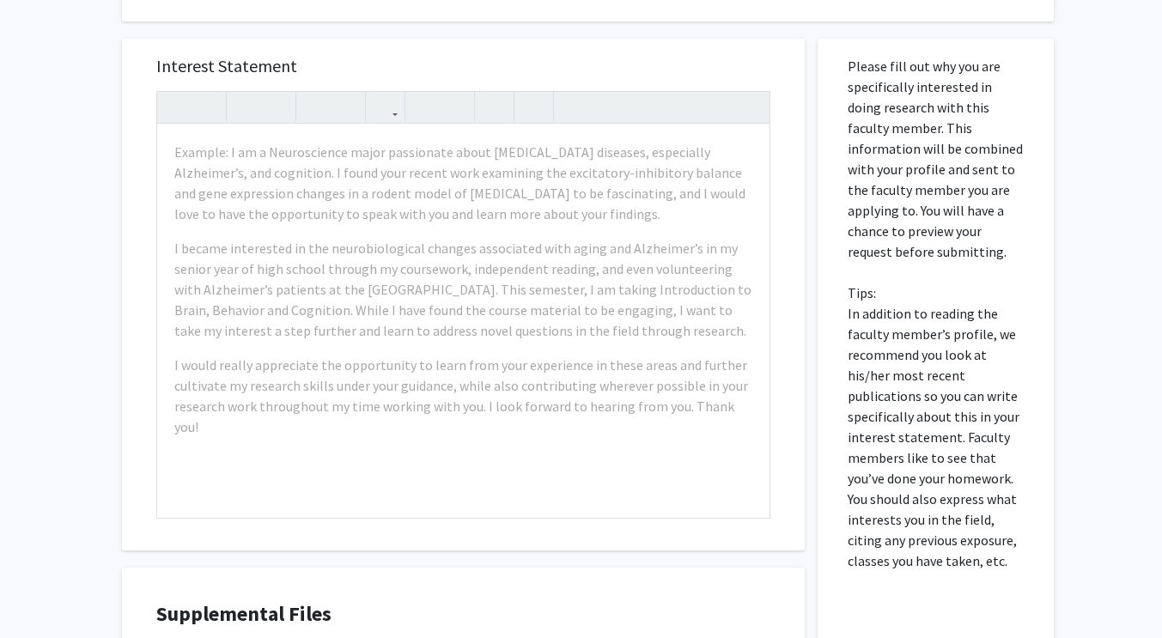
scroll to position [857, 0]
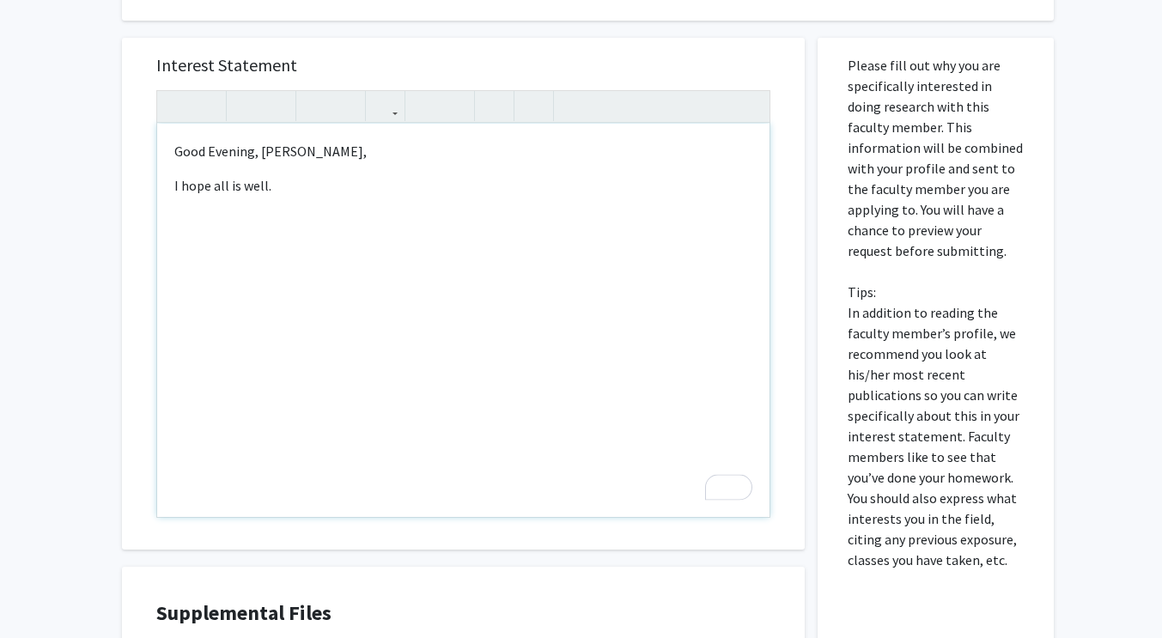
click at [289, 187] on p "I hope all is well." at bounding box center [463, 185] width 578 height 21
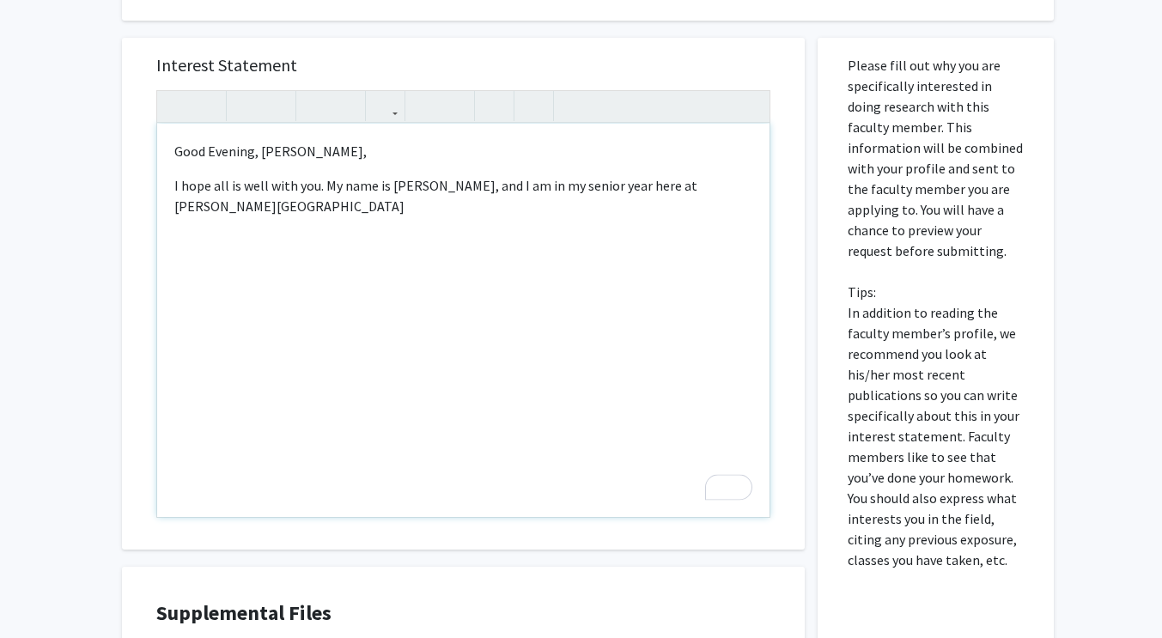
click at [750, 187] on p "I hope all is well with you. My name is [PERSON_NAME], and I am in my senior ye…" at bounding box center [463, 195] width 578 height 41
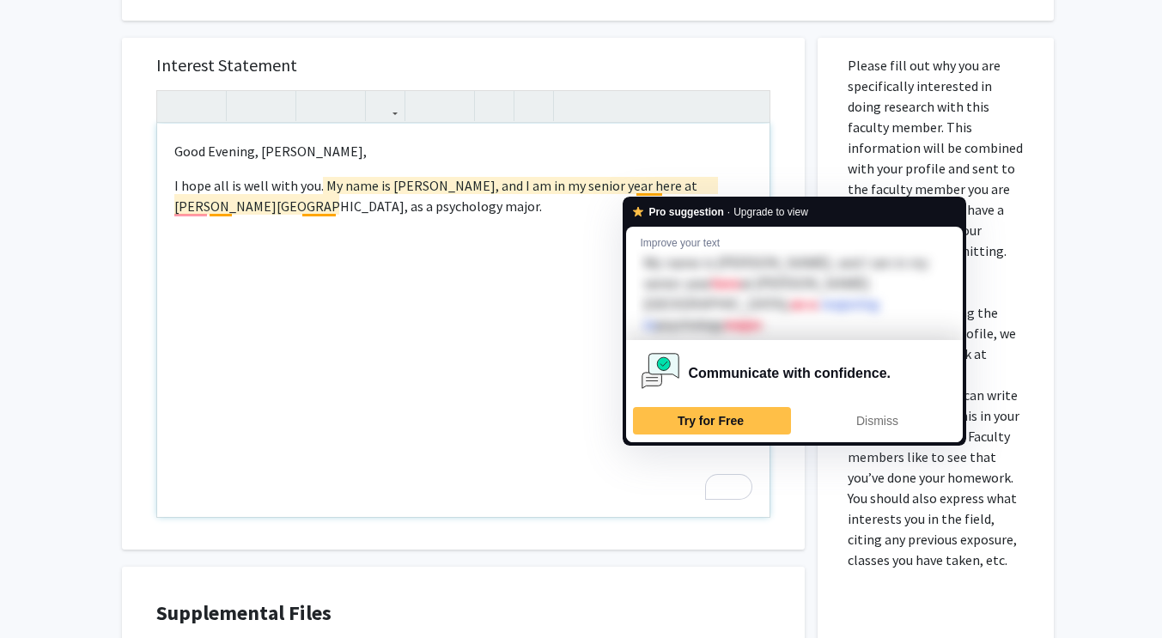
click at [834, 407] on div "Dismiss" at bounding box center [876, 420] width 143 height 27
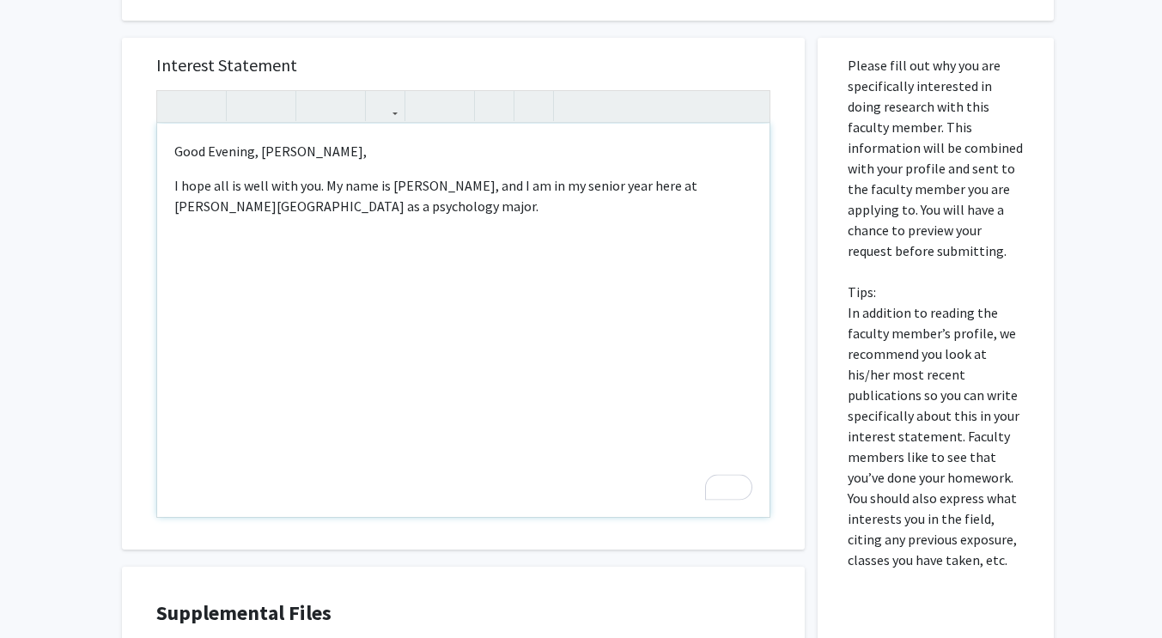
click at [324, 207] on p "I hope all is well with you. My name is [PERSON_NAME], and I am in my senior ye…" at bounding box center [463, 195] width 578 height 41
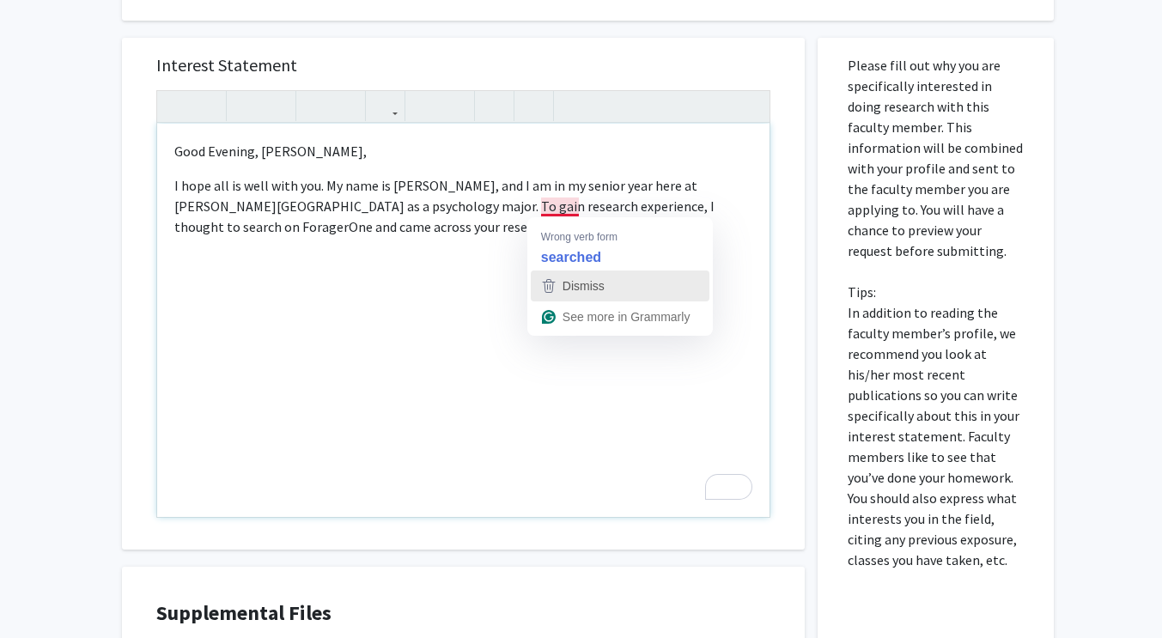
click at [585, 283] on span "Dismiss" at bounding box center [583, 286] width 42 height 14
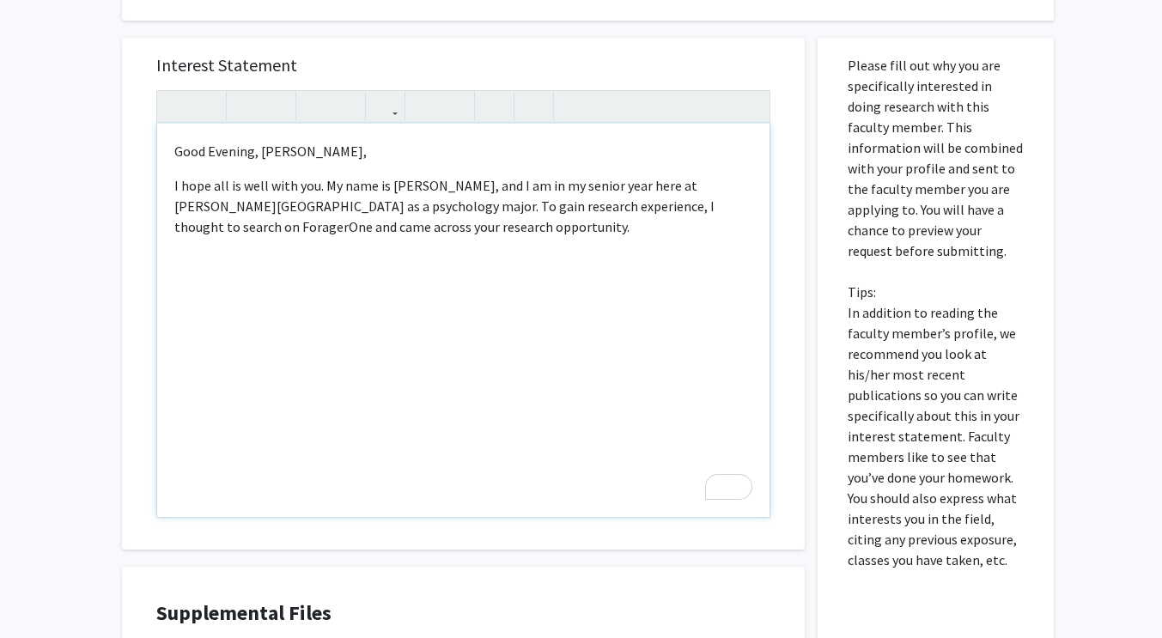
click at [501, 236] on p "I hope all is well with you. My name is [PERSON_NAME], and I am in my senior ye…" at bounding box center [463, 206] width 578 height 62
click at [599, 207] on p "I hope all is well with you. My name is [PERSON_NAME], and I am in my senior ye…" at bounding box center [463, 206] width 578 height 62
click at [439, 227] on p "I hope all is well with you. My name is [PERSON_NAME], and I am in my senior ye…" at bounding box center [463, 206] width 578 height 62
click at [306, 210] on p "I hope all is well with you. My name is [PERSON_NAME], and I am in my senior ye…" at bounding box center [463, 206] width 578 height 62
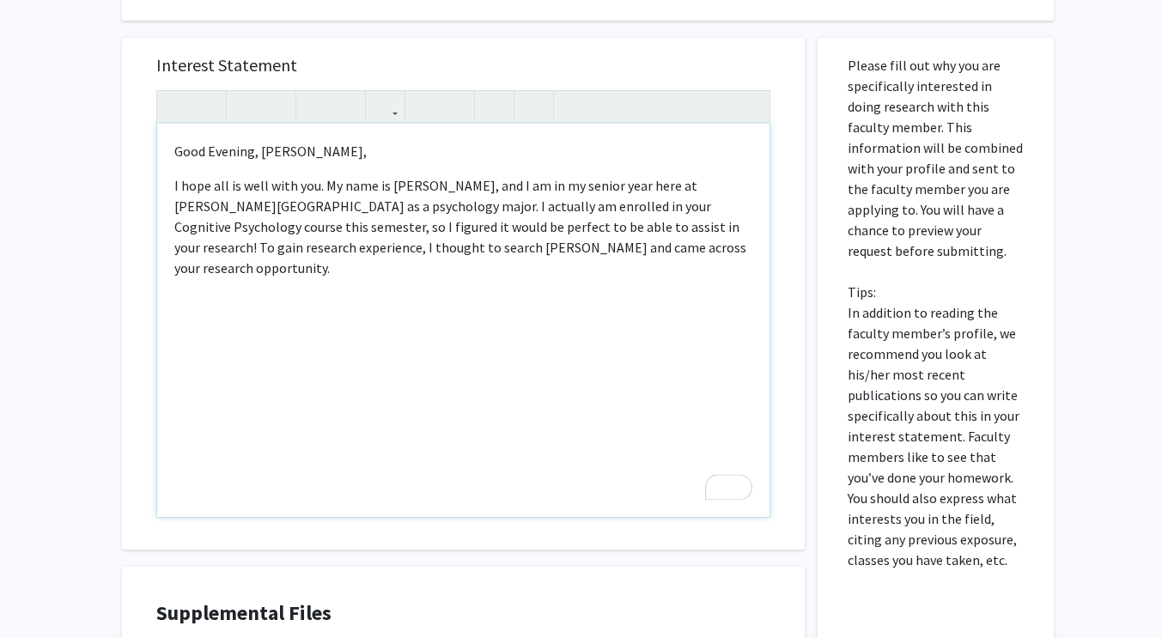
click at [616, 253] on p "I hope all is well with you. My name is [PERSON_NAME], and I am in my senior ye…" at bounding box center [463, 226] width 578 height 103
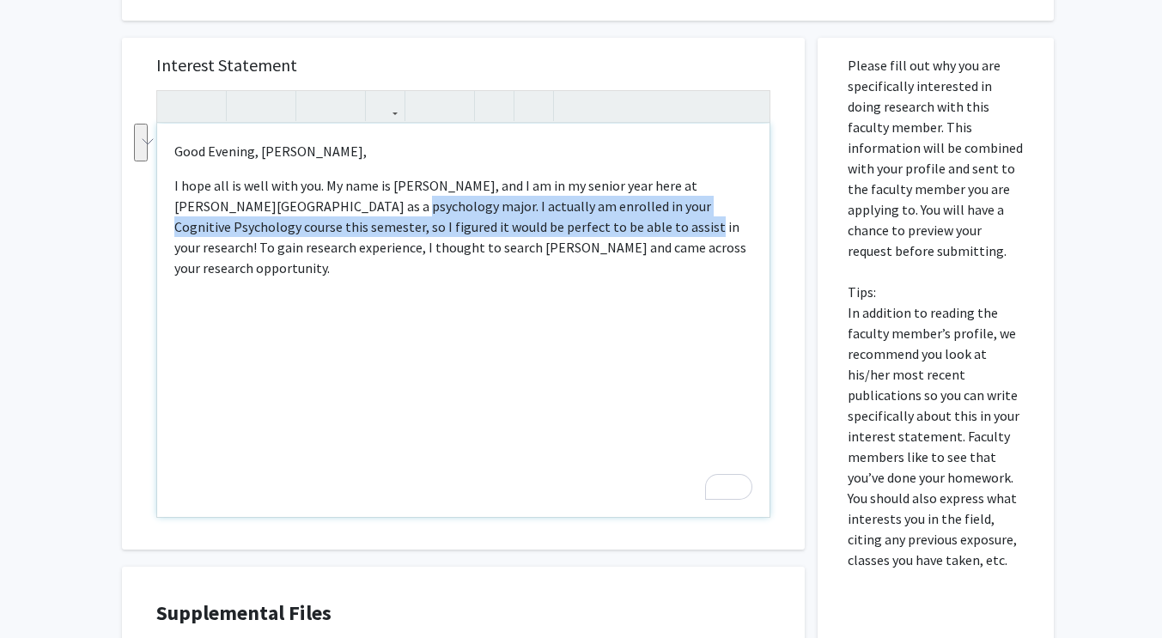
drag, startPoint x: 532, startPoint y: 226, endPoint x: 307, endPoint y: 212, distance: 226.2
click at [307, 212] on p "I hope all is well with you. My name is [PERSON_NAME], and I am in my senior ye…" at bounding box center [463, 226] width 578 height 103
copy p "I actually am enrolled in your Cognitive Psychology course this semester, so I …"
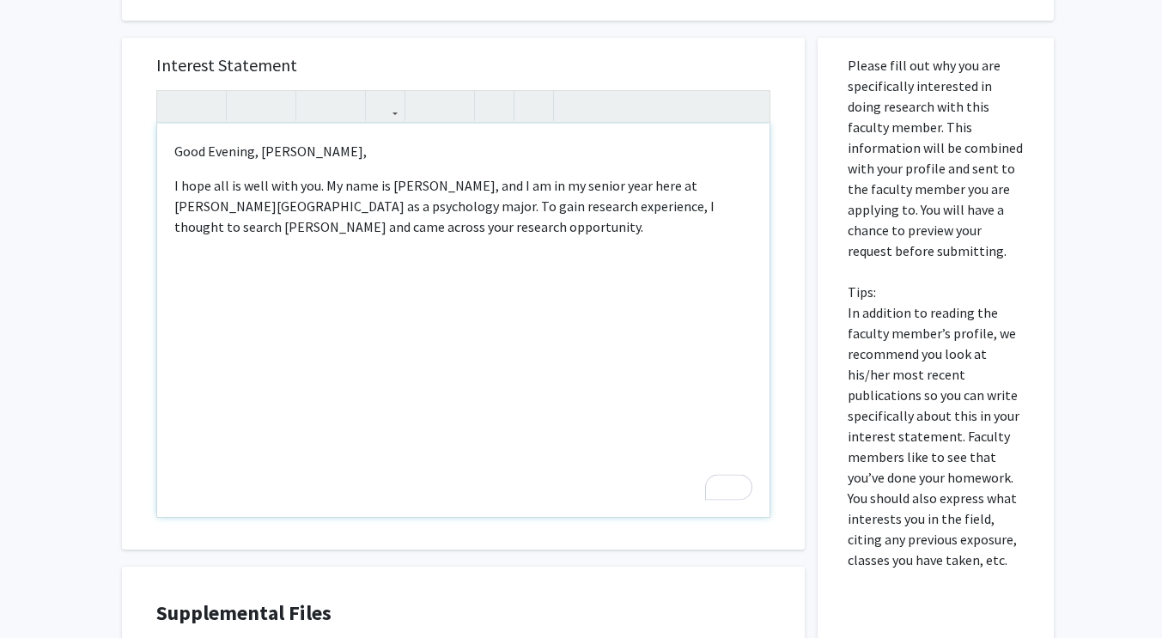
click at [364, 226] on p "I hope all is well with you. My name is [PERSON_NAME], and I am in my senior ye…" at bounding box center [463, 206] width 578 height 62
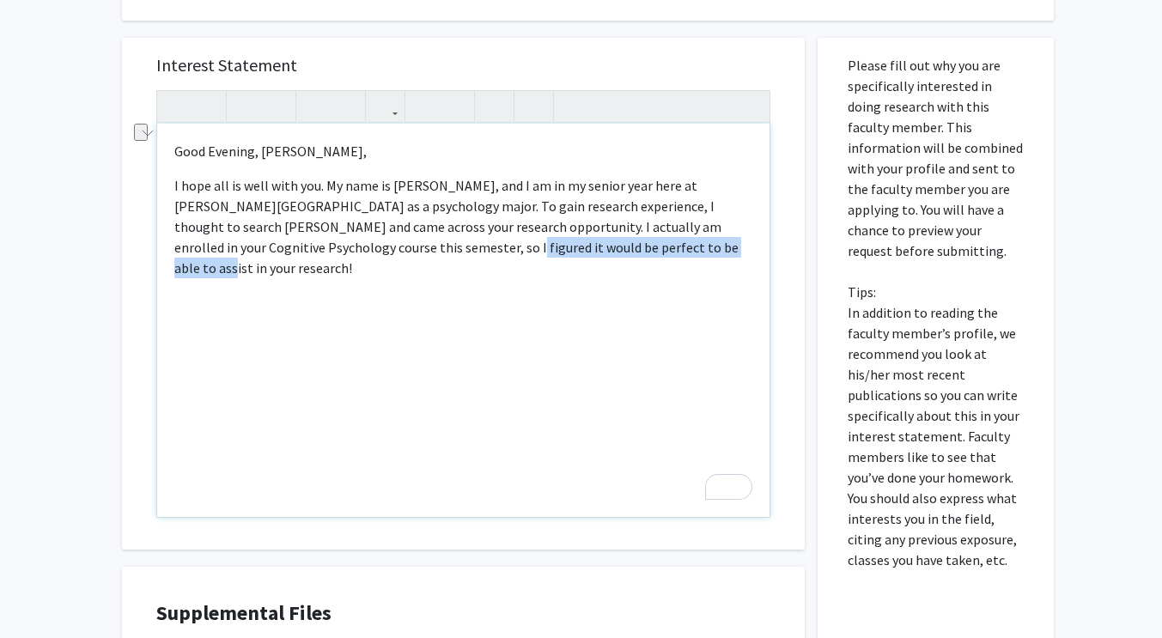
drag, startPoint x: 574, startPoint y: 252, endPoint x: 307, endPoint y: 265, distance: 267.3
click at [307, 265] on div "Good Evening, [PERSON_NAME], I hope all is well with you. My name is [PERSON_NA…" at bounding box center [463, 320] width 612 height 393
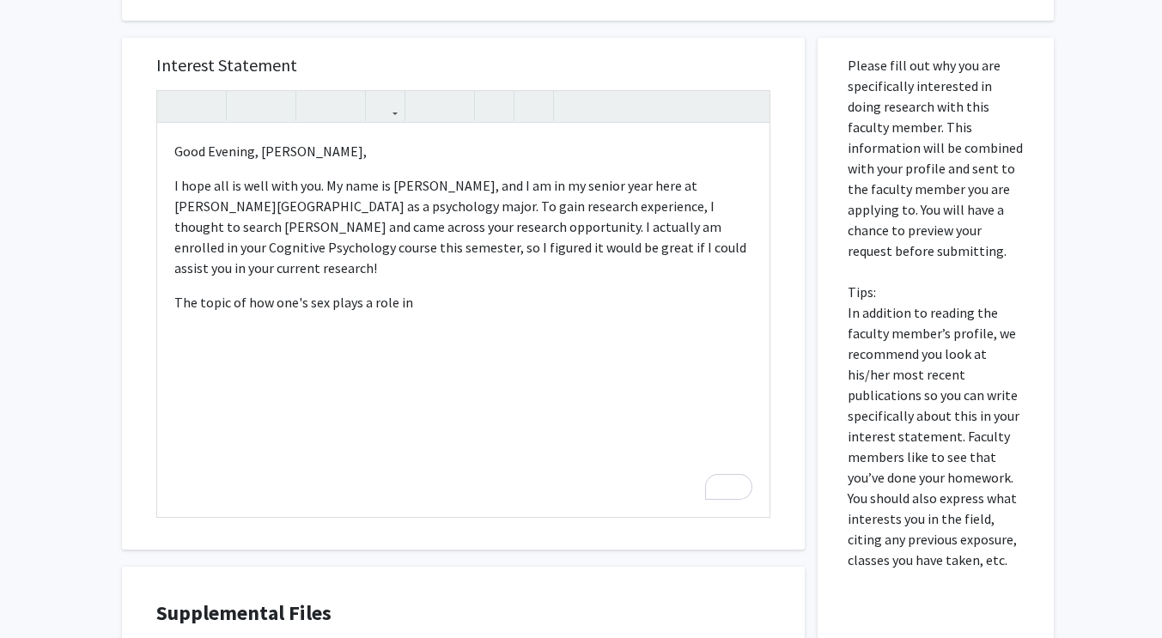
click at [1120, 279] on div "All Requests Request for [PERSON_NAME] Request for [PERSON_NAME] Departments: P…" at bounding box center [581, 20] width 1162 height 1631
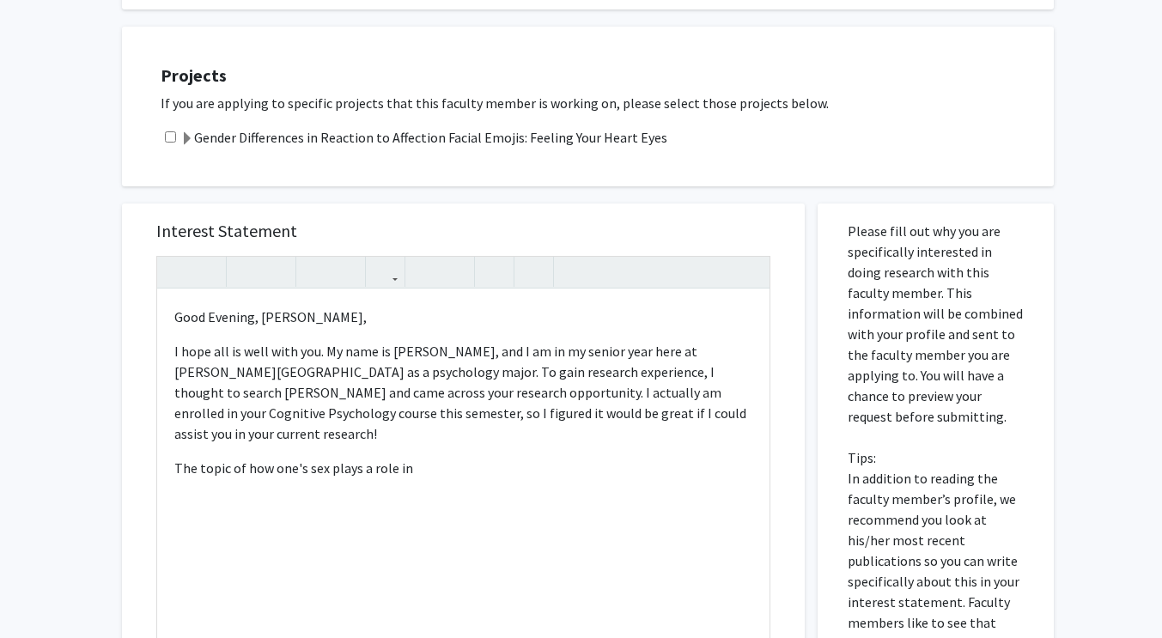
scroll to position [690, 0]
drag, startPoint x: 438, startPoint y: 448, endPoint x: 168, endPoint y: 313, distance: 301.8
click at [168, 313] on div "Good Evening, [PERSON_NAME], I hope all is well with you. My name is [PERSON_NA…" at bounding box center [463, 486] width 612 height 393
type textarea "<p>I actually am enrolled in your Cognitive Psychology course this semester, so…"
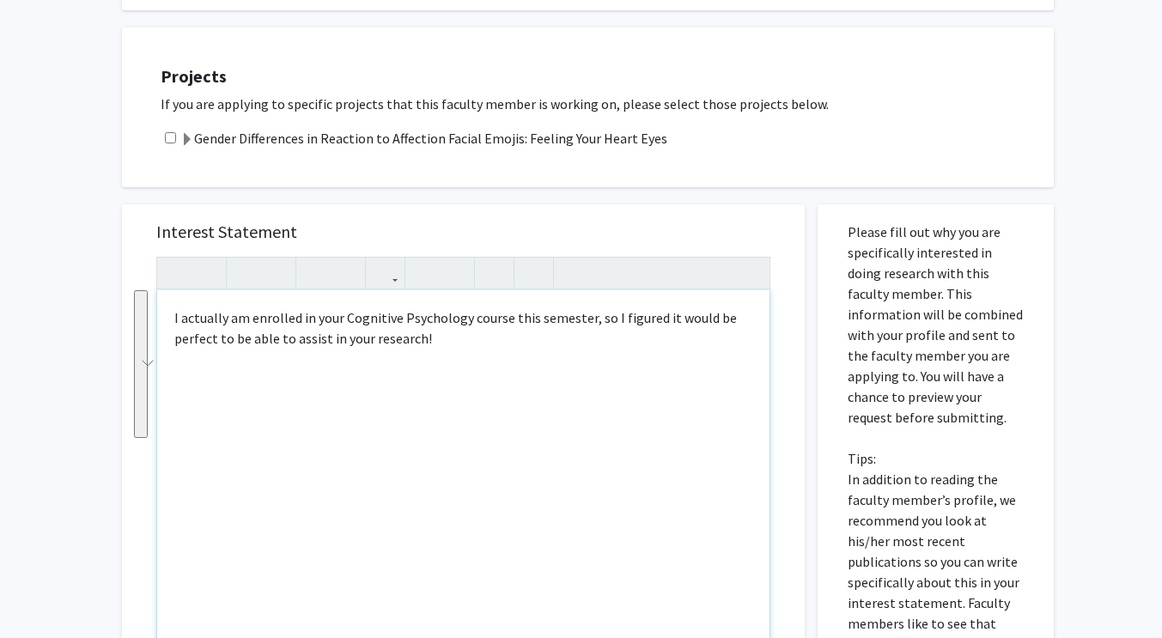
scroll to position [732, 0]
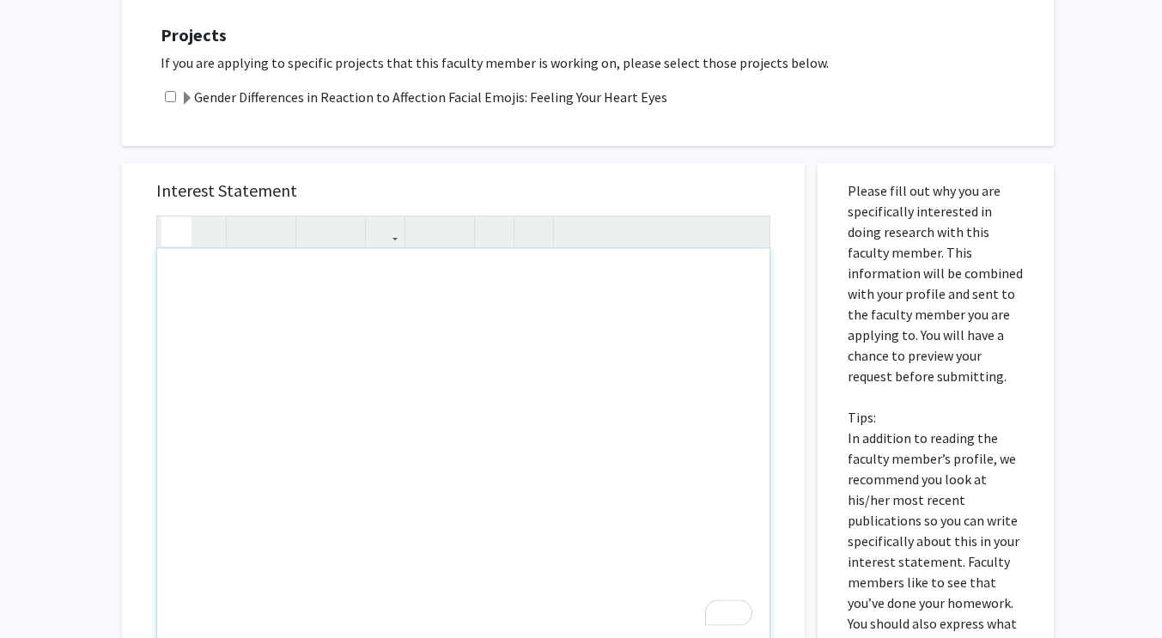
click at [169, 217] on use "button" at bounding box center [169, 217] width 0 height 0
click at [214, 230] on button "button" at bounding box center [206, 231] width 30 height 30
click at [184, 234] on button "button" at bounding box center [176, 231] width 30 height 30
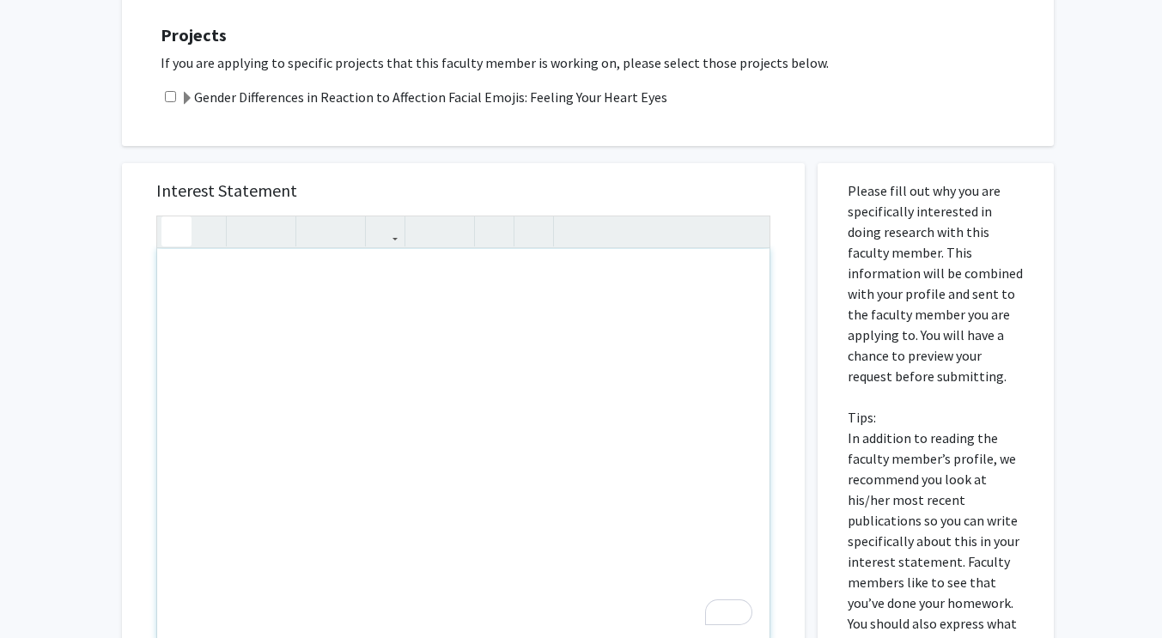
click at [184, 234] on button "button" at bounding box center [176, 231] width 30 height 30
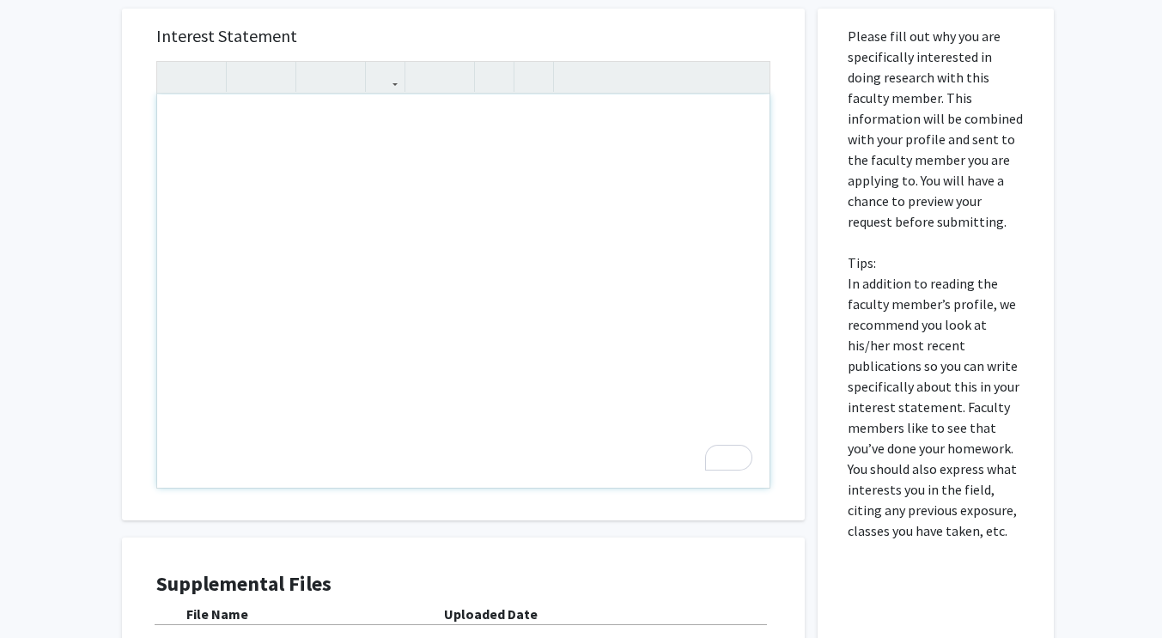
scroll to position [890, 0]
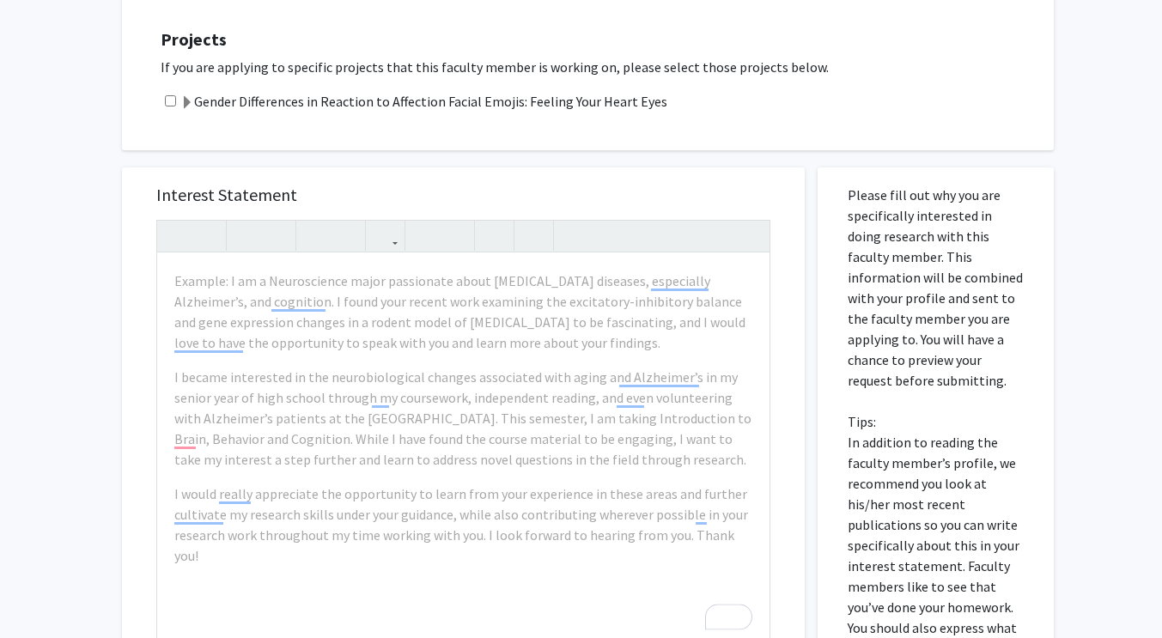
scroll to position [722, 0]
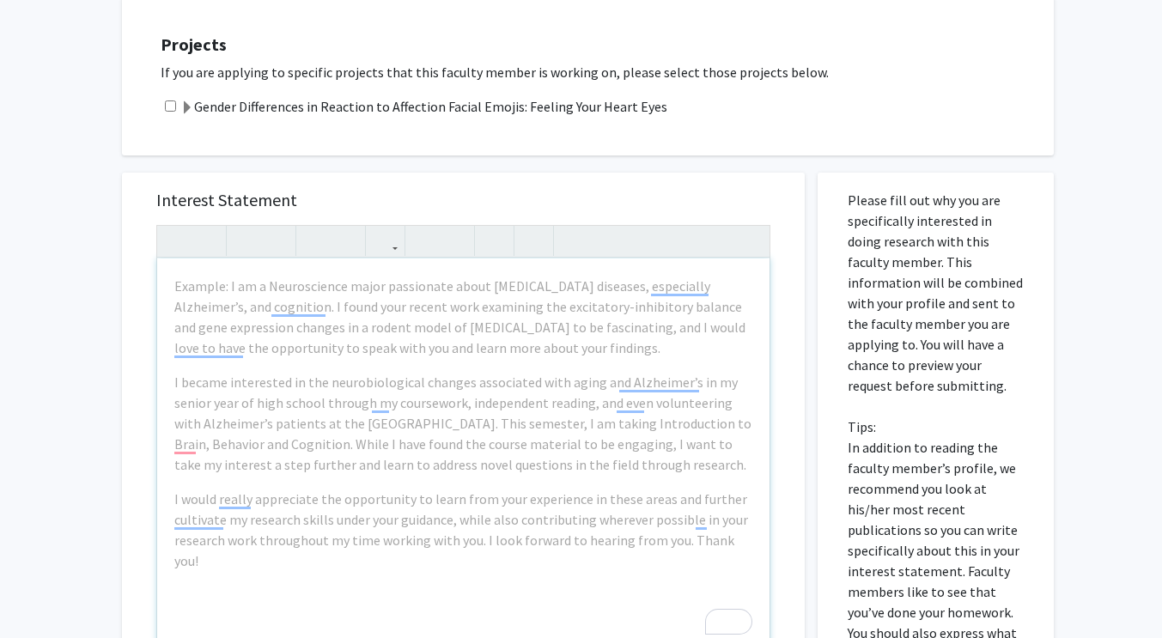
click at [622, 367] on div "Example: I am a Neuroscience major passionate about [MEDICAL_DATA] diseases, es…" at bounding box center [463, 454] width 612 height 393
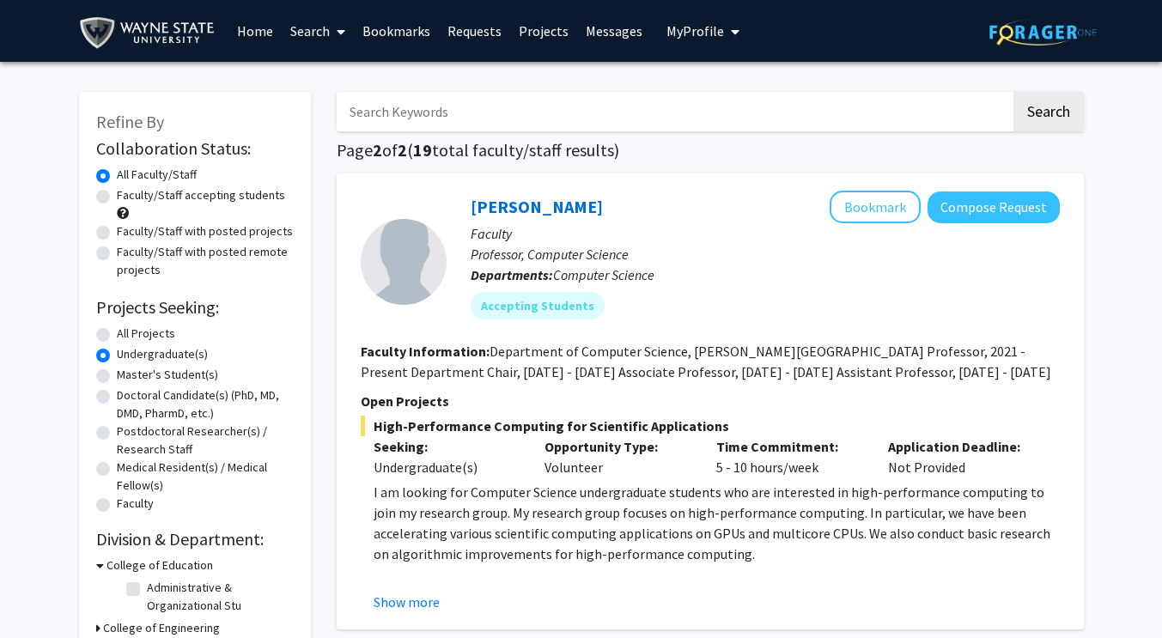
click at [408, 29] on link "Bookmarks" at bounding box center [396, 31] width 85 height 60
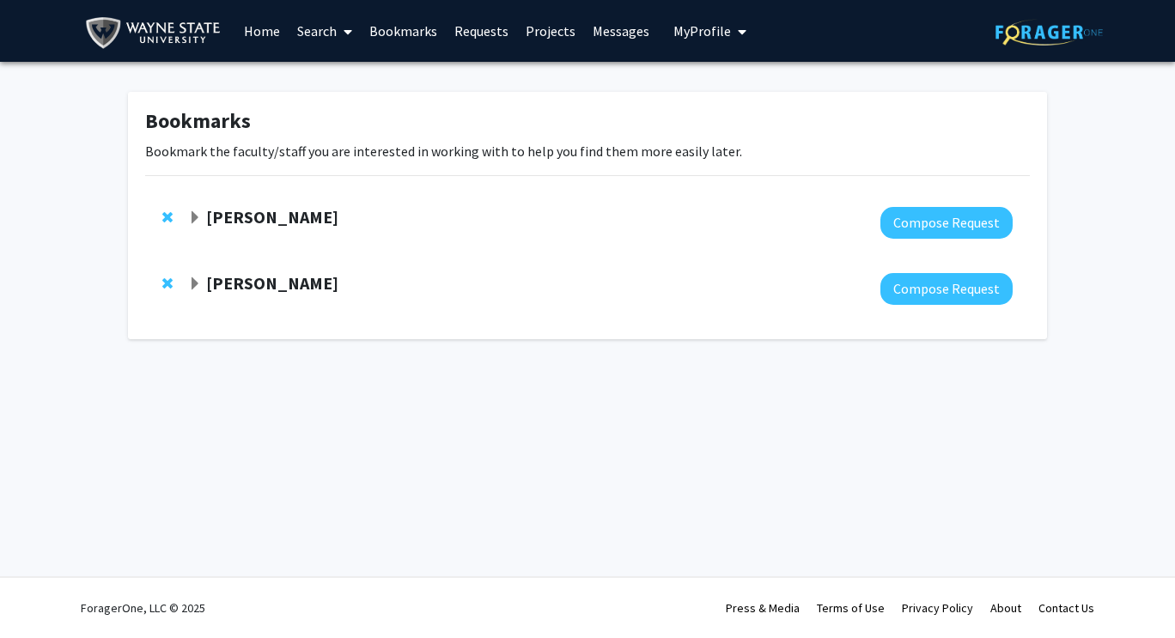
click at [262, 295] on div "[PERSON_NAME]" at bounding box center [373, 283] width 371 height 21
click at [264, 283] on strong "[PERSON_NAME]" at bounding box center [272, 282] width 132 height 21
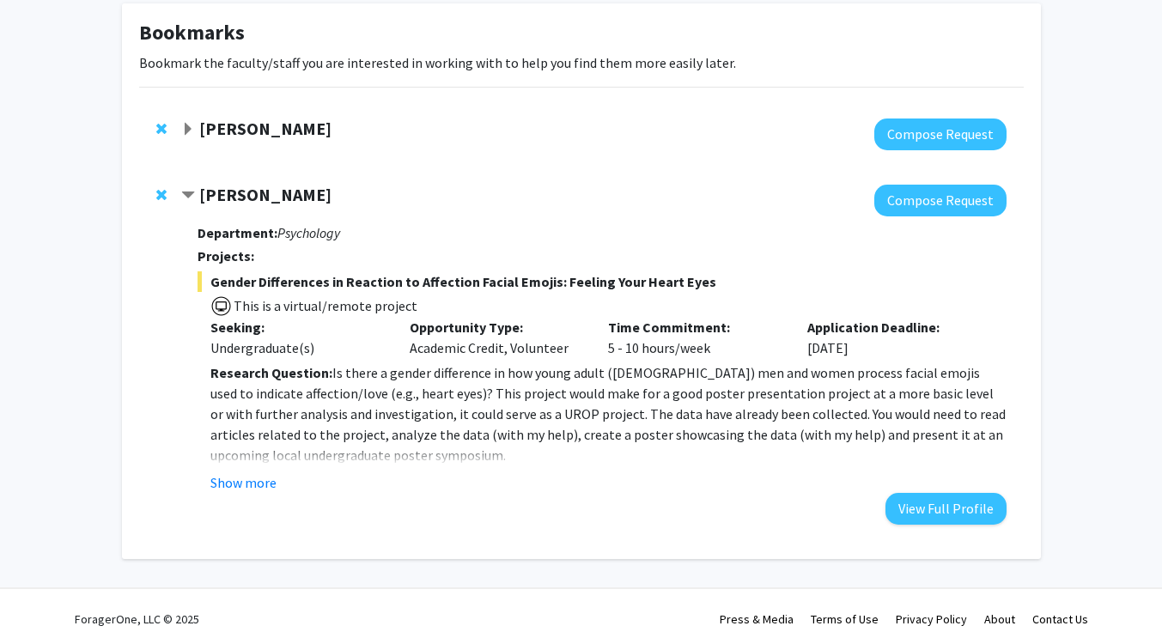
scroll to position [100, 0]
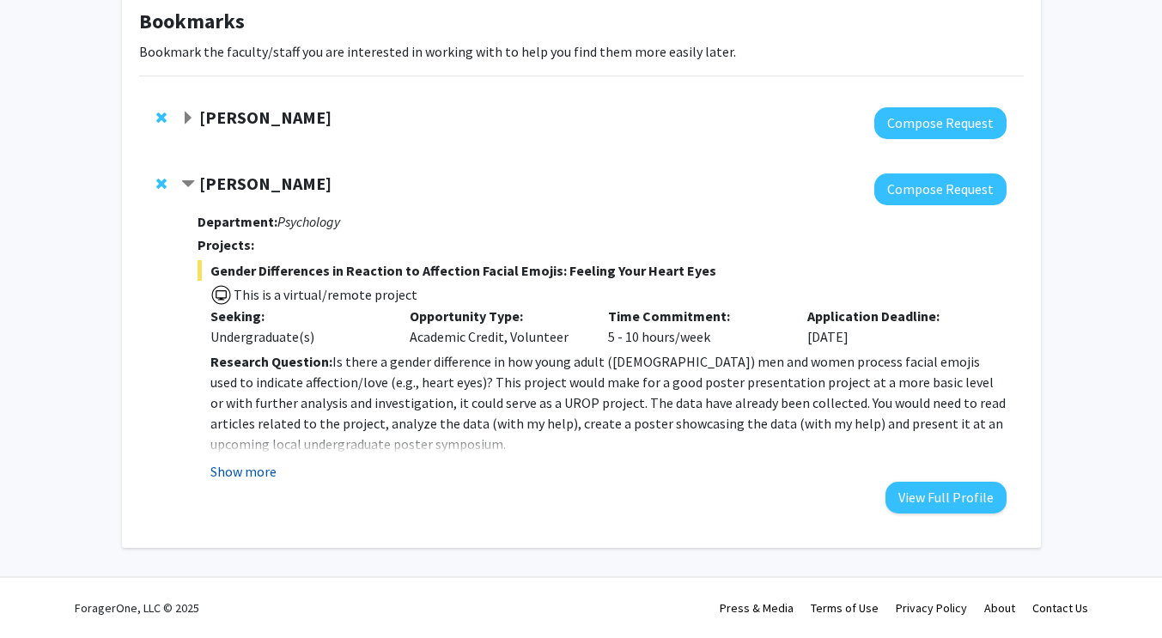
click at [250, 478] on button "Show more" at bounding box center [243, 471] width 66 height 21
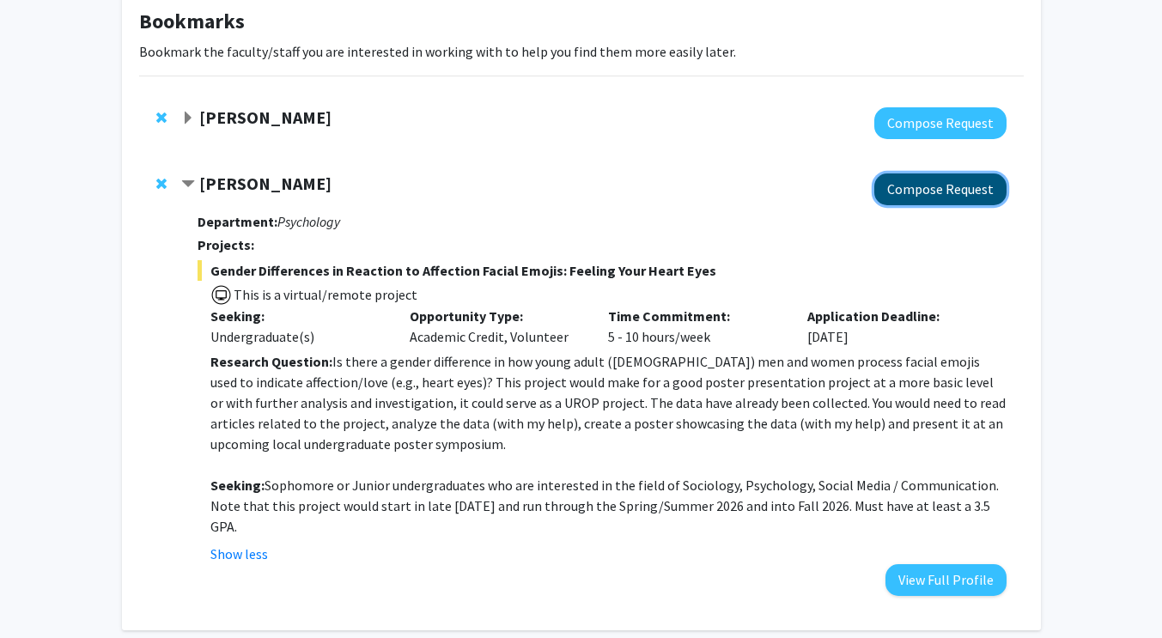
click at [969, 195] on button "Compose Request" at bounding box center [940, 189] width 132 height 32
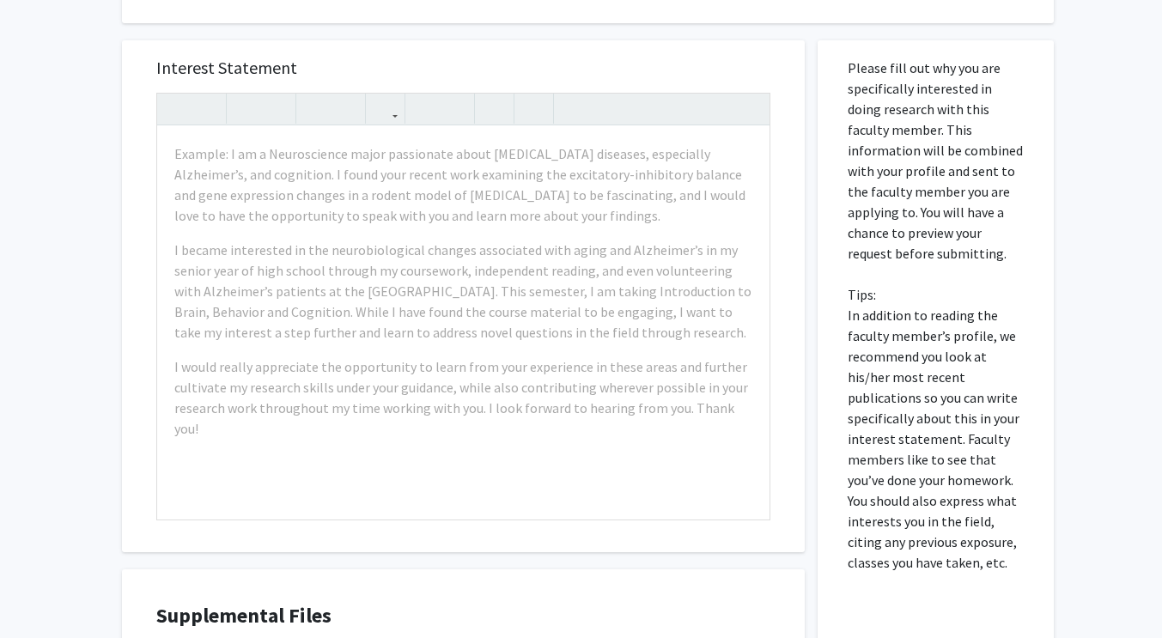
scroll to position [877, 0]
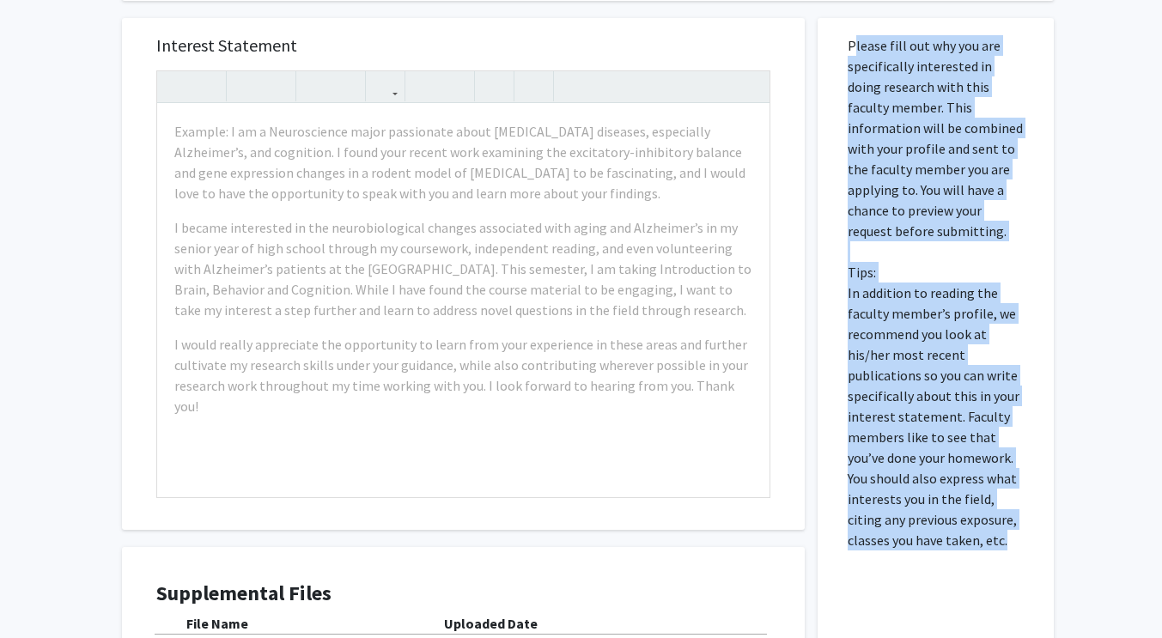
drag, startPoint x: 963, startPoint y: 549, endPoint x: 847, endPoint y: 21, distance: 540.5
click at [847, 21] on div "Please fill out why you are specifically interested in doing research with this…" at bounding box center [935, 397] width 210 height 759
copy p "Please fill out why you are specifically interested in doing research with this…"
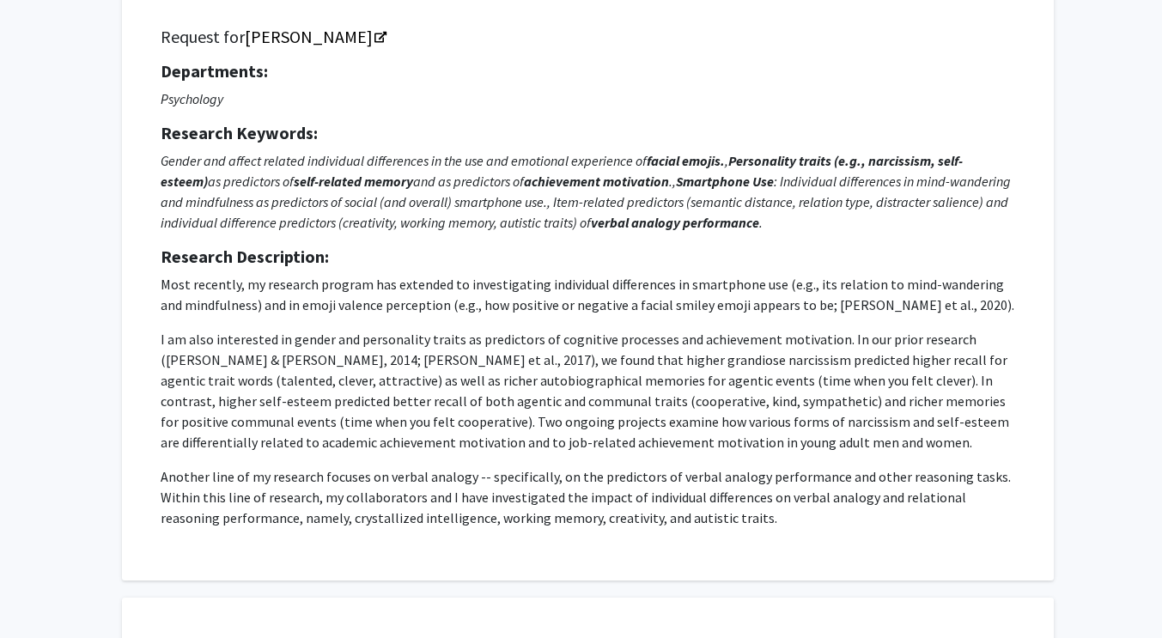
scroll to position [121, 0]
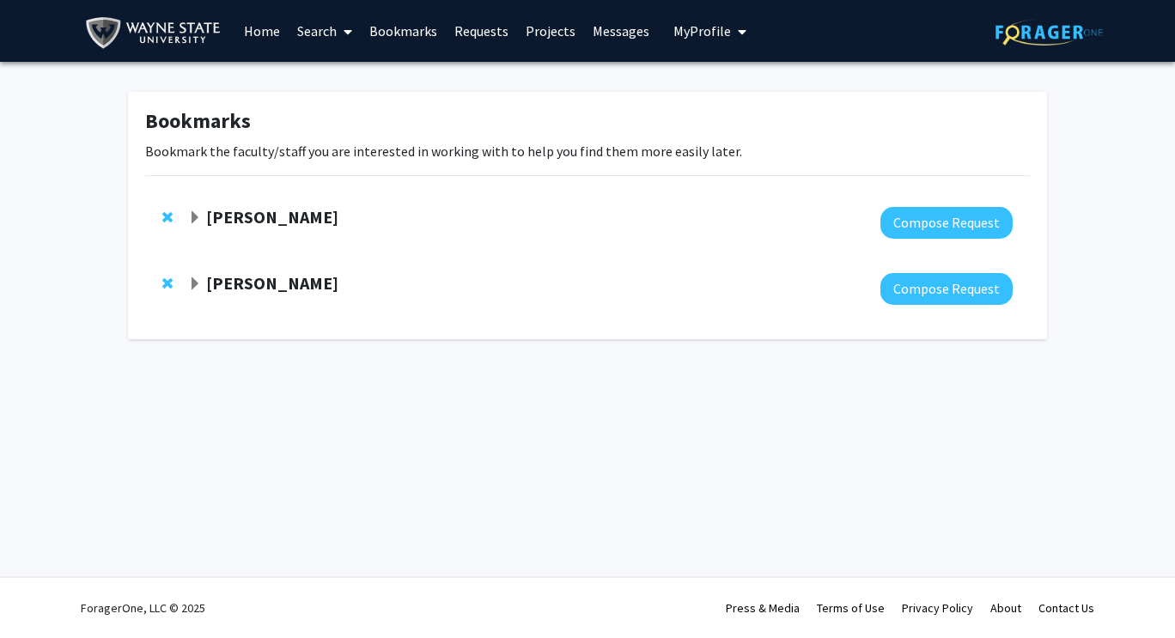
click at [253, 282] on strong "[PERSON_NAME]" at bounding box center [272, 282] width 132 height 21
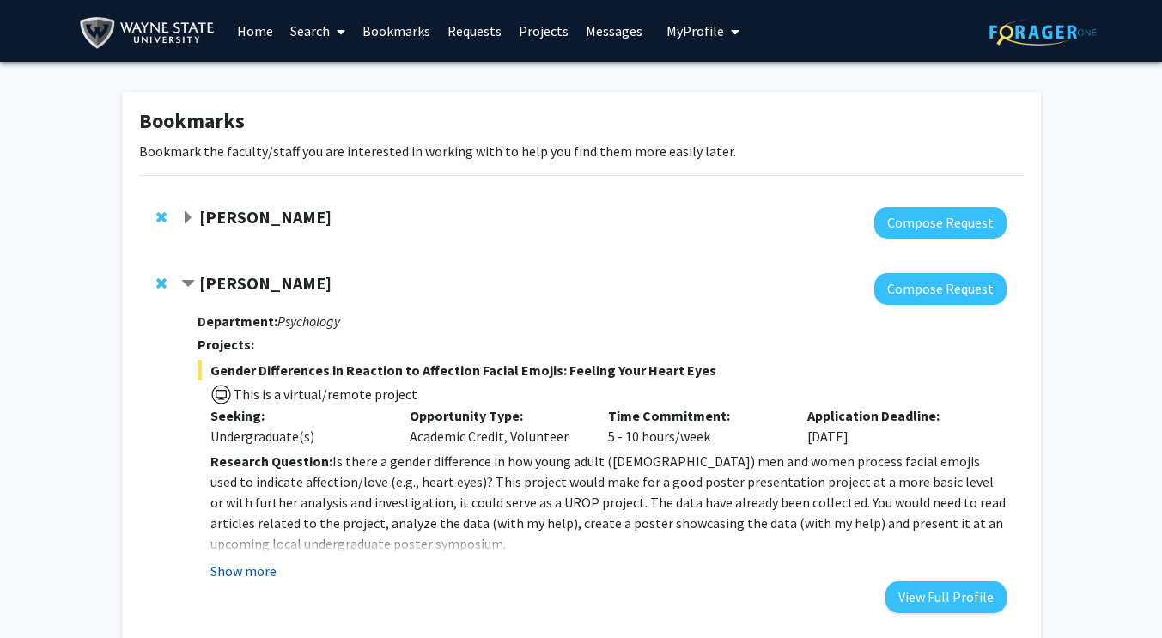
click at [258, 574] on button "Show more" at bounding box center [243, 571] width 66 height 21
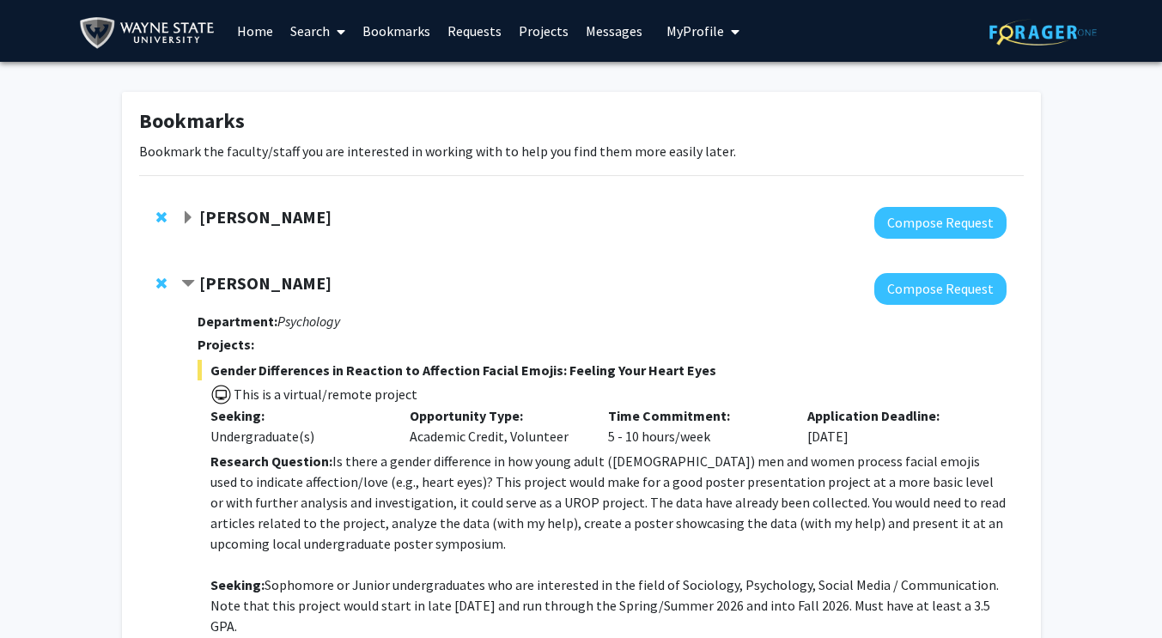
scroll to position [182, 0]
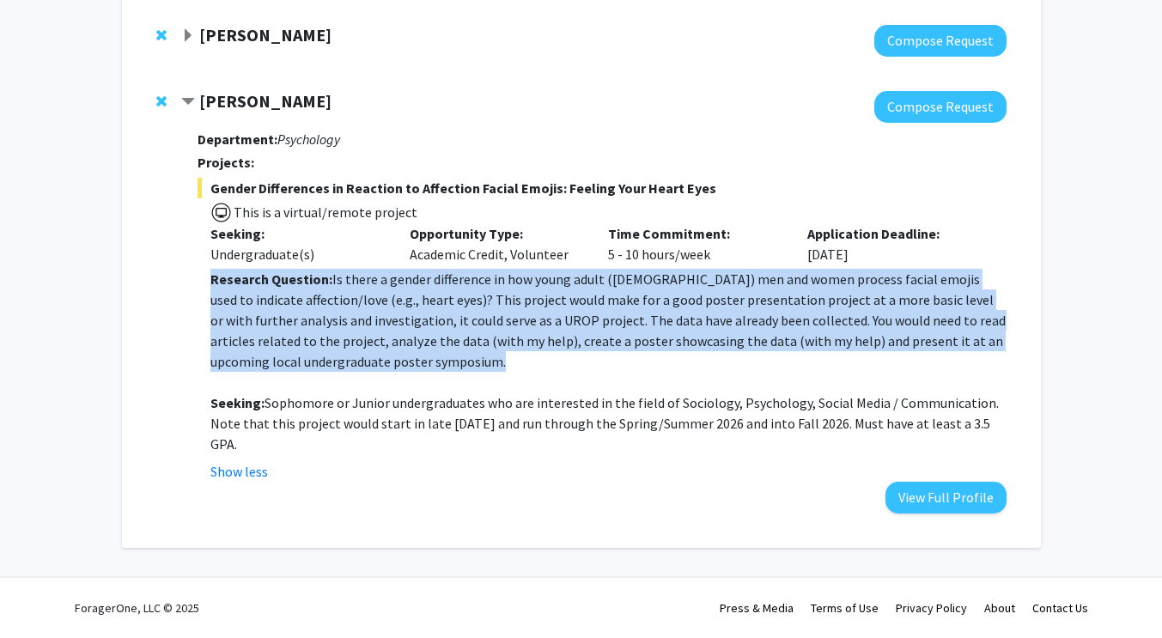
drag, startPoint x: 471, startPoint y: 368, endPoint x: 210, endPoint y: 281, distance: 276.1
click at [210, 281] on fg-read-more "Research Question: Is there a gender difference in how young adult ([DEMOGRAPHI…" at bounding box center [601, 375] width 808 height 213
copy p "Research Question: Is there a gender difference in how young adult ([DEMOGRAPHI…"
